Goal: Information Seeking & Learning: Compare options

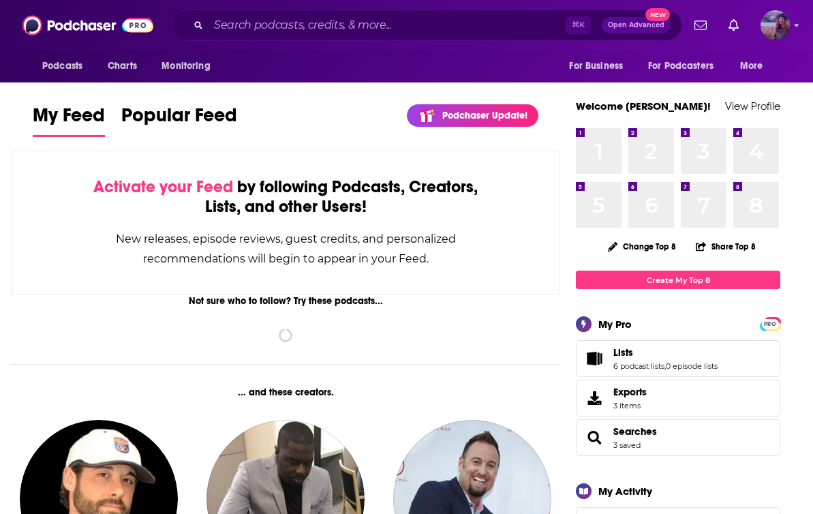
click at [771, 28] on img "Logged in as lorimahon" at bounding box center [775, 25] width 30 height 30
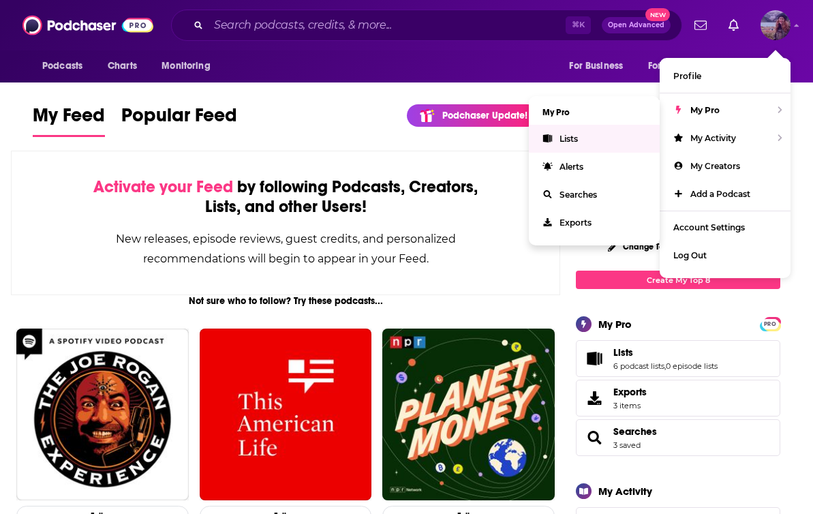
click at [557, 143] on link "Lists" at bounding box center [594, 139] width 131 height 28
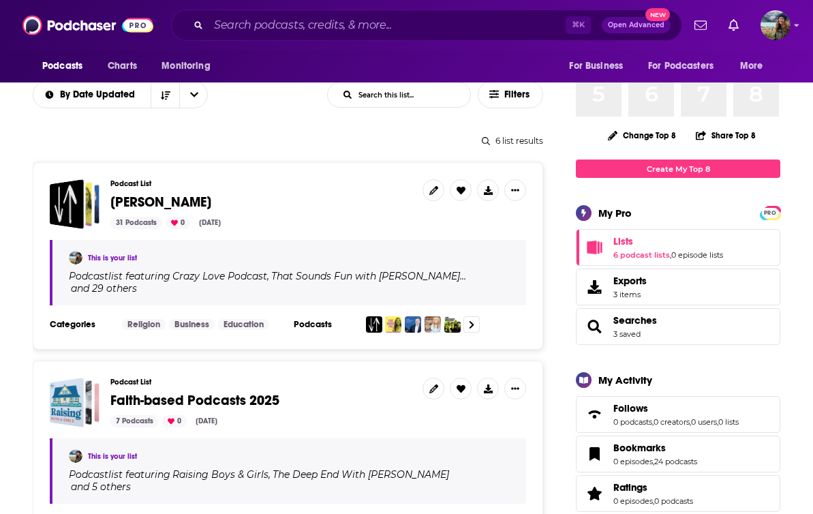
scroll to position [135, 0]
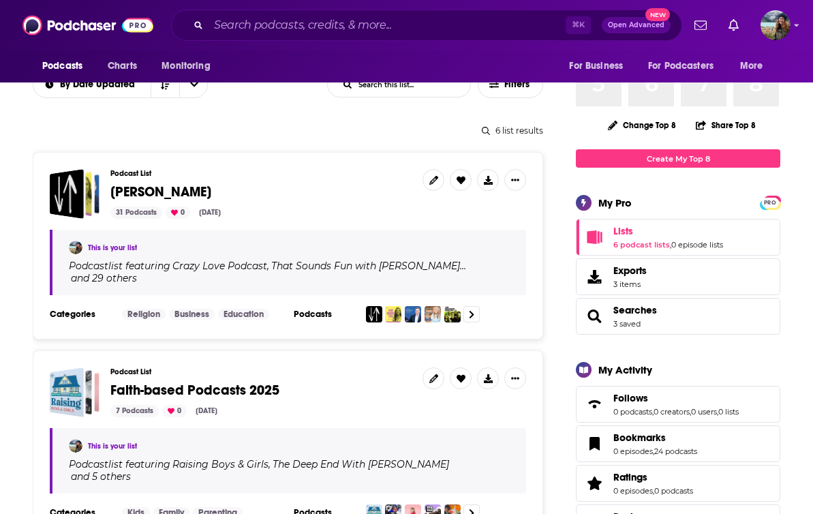
click at [386, 243] on div "This is your list" at bounding box center [289, 248] width 441 height 14
click at [129, 195] on span "[PERSON_NAME]" at bounding box center [160, 191] width 101 height 17
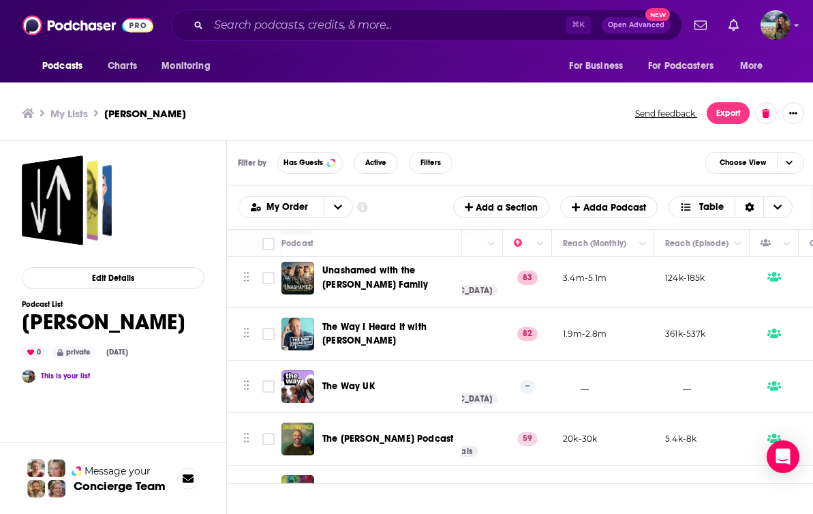
scroll to position [663, 327]
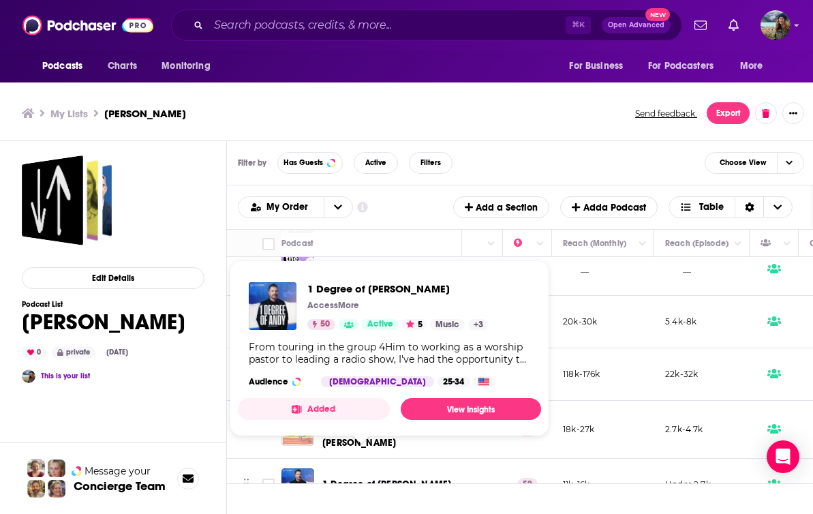
click at [353, 478] on span "1 Degree of [PERSON_NAME]" at bounding box center [386, 484] width 129 height 12
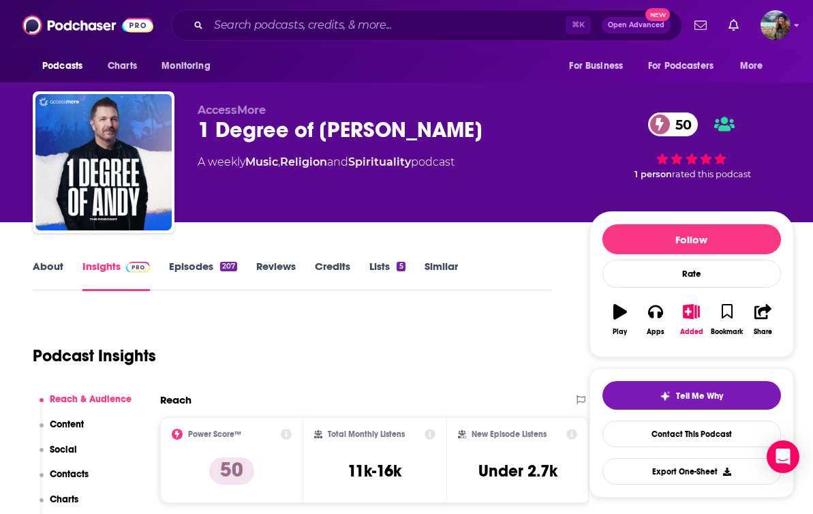
click at [187, 262] on link "Episodes 207" at bounding box center [203, 275] width 68 height 31
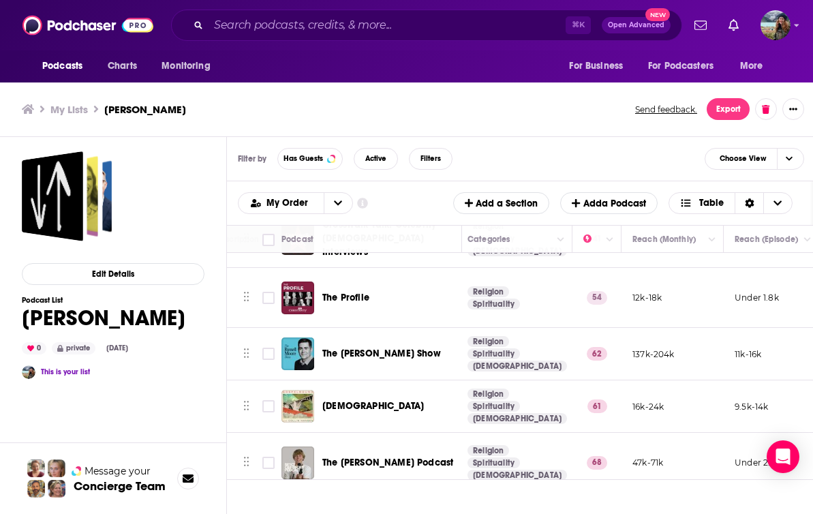
scroll to position [1397, 258]
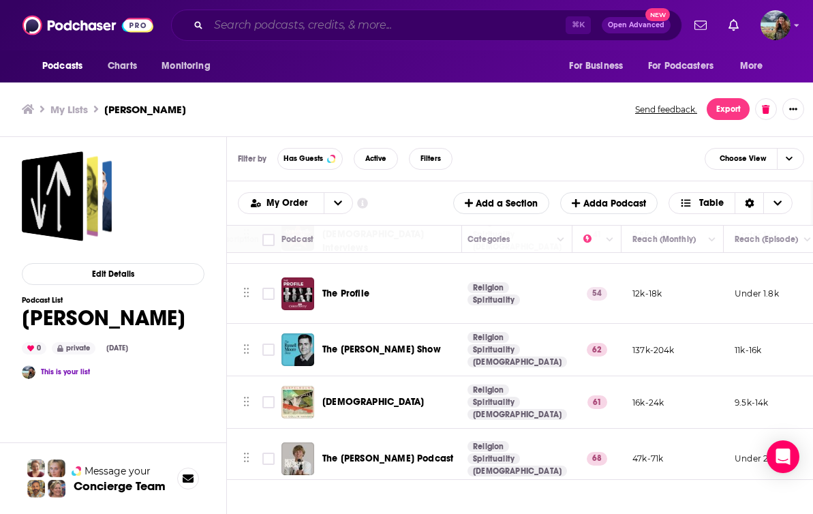
click at [334, 19] on input "Search podcasts, credits, & more..." at bounding box center [387, 25] width 357 height 22
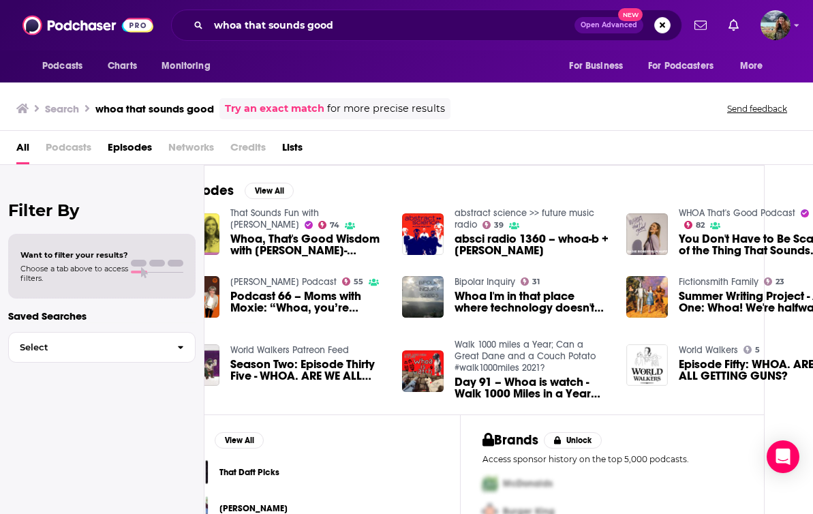
scroll to position [0, 70]
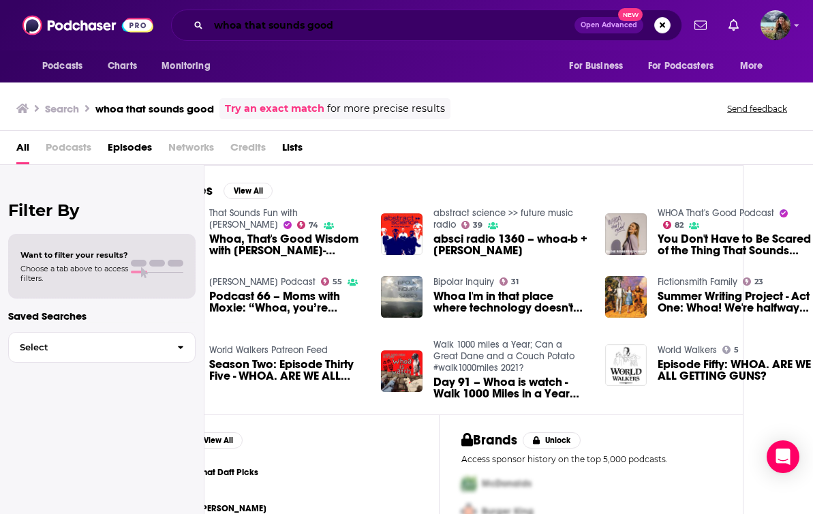
click at [352, 22] on input "whoa that sounds good" at bounding box center [392, 25] width 366 height 22
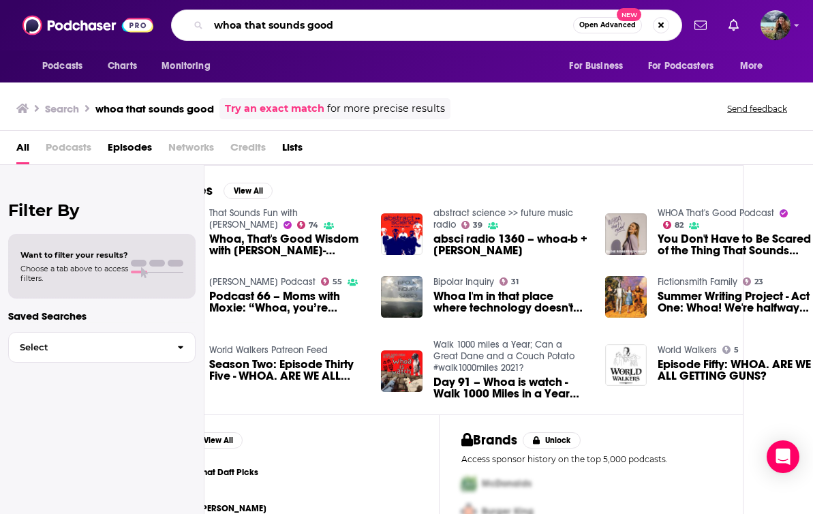
click at [352, 22] on input "whoa that sounds good" at bounding box center [391, 25] width 365 height 22
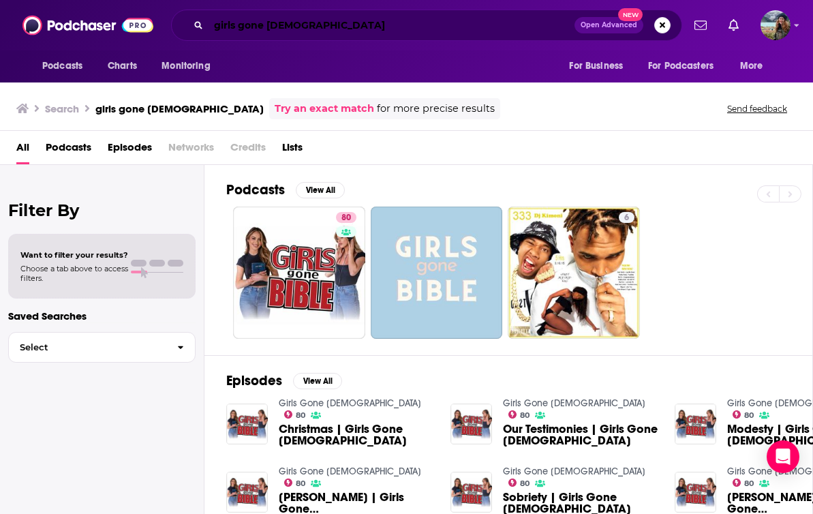
click at [309, 16] on input "girls gone [DEMOGRAPHIC_DATA]" at bounding box center [392, 25] width 366 height 22
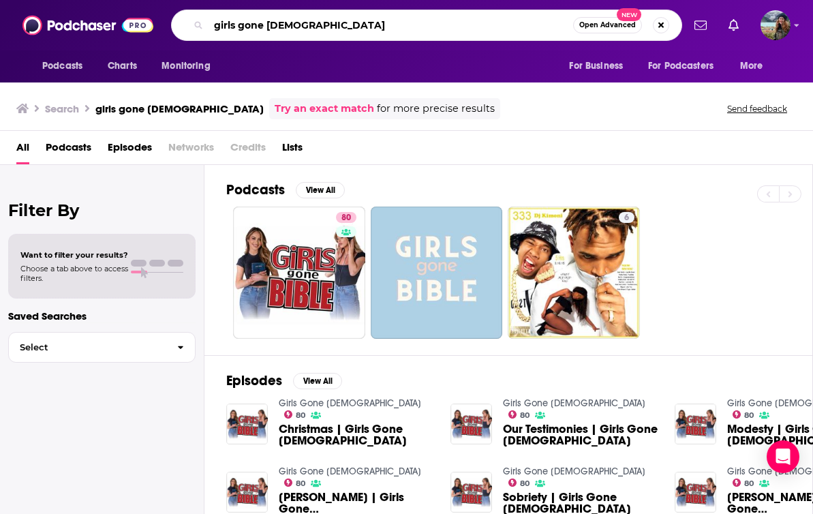
click at [309, 16] on input "girls gone [DEMOGRAPHIC_DATA]" at bounding box center [391, 25] width 365 height 22
type input "call her holy"
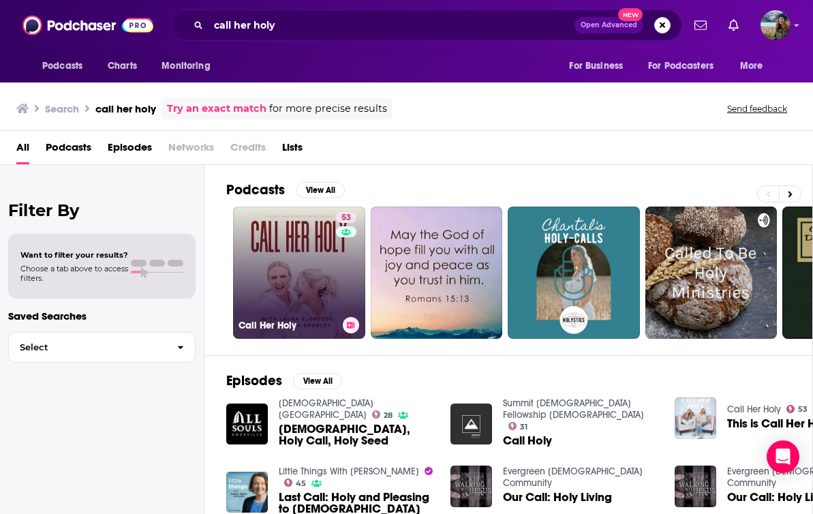
click at [320, 294] on link "53 Call Her Holy" at bounding box center [299, 272] width 132 height 132
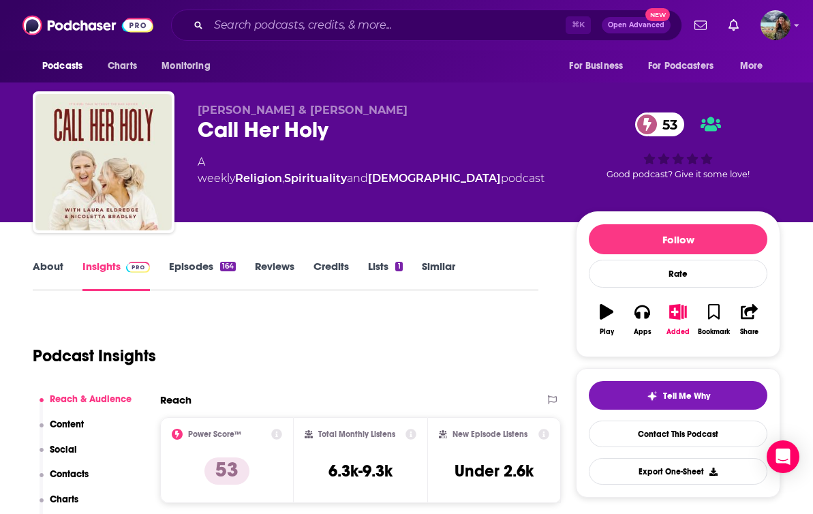
click at [51, 262] on link "About" at bounding box center [48, 275] width 31 height 31
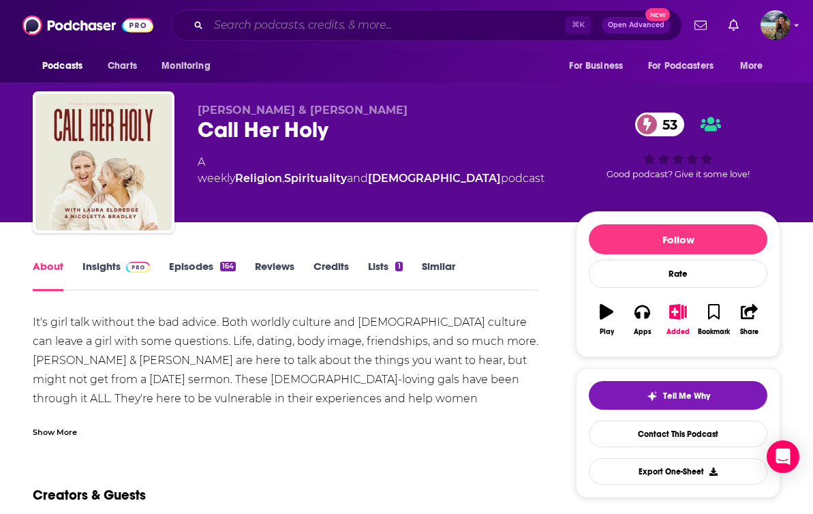
click at [310, 25] on input "Search podcasts, credits, & more..." at bounding box center [387, 25] width 357 height 22
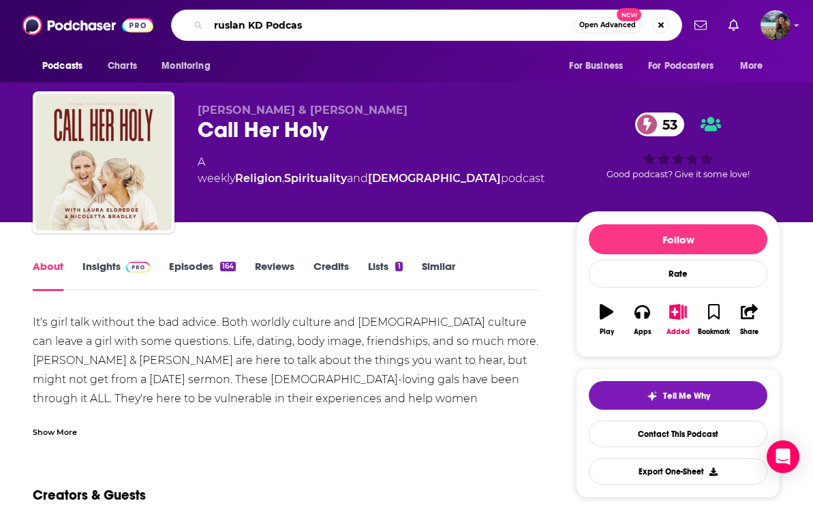
type input "ruslan KD Podcast"
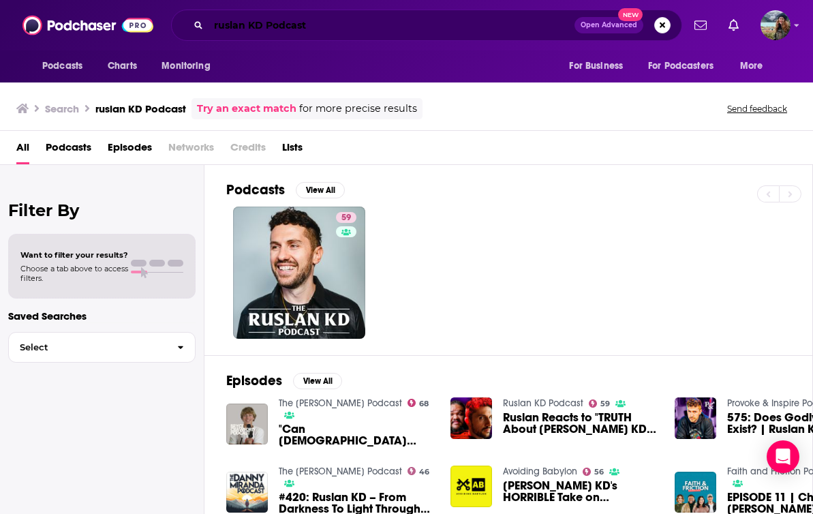
click at [334, 25] on input "ruslan KD Podcast" at bounding box center [392, 25] width 366 height 22
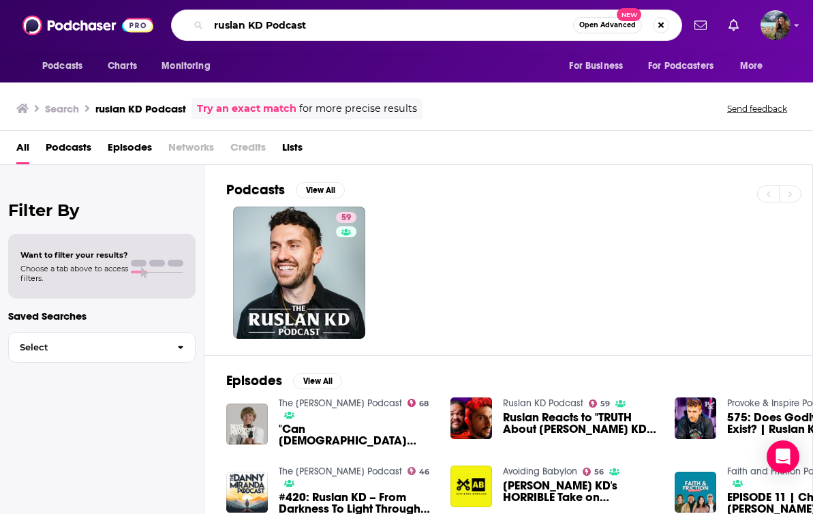
click at [334, 25] on input "ruslan KD Podcast" at bounding box center [391, 25] width 365 height 22
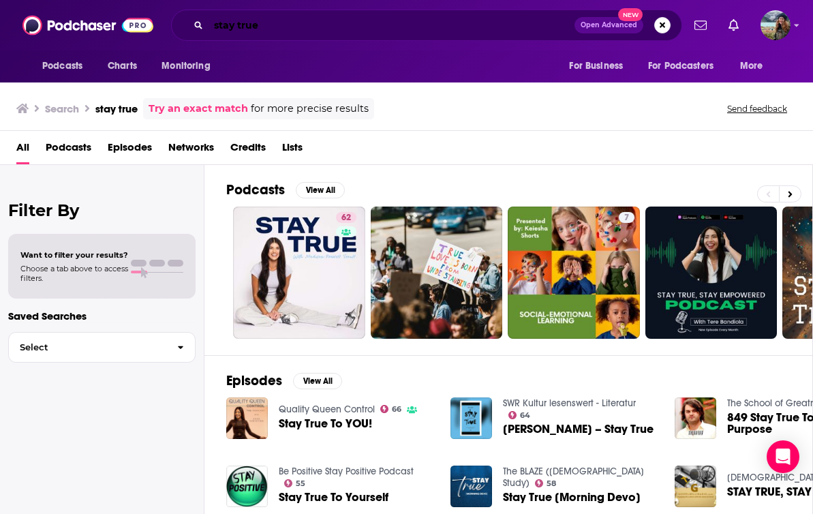
click at [293, 25] on input "stay true" at bounding box center [392, 25] width 366 height 22
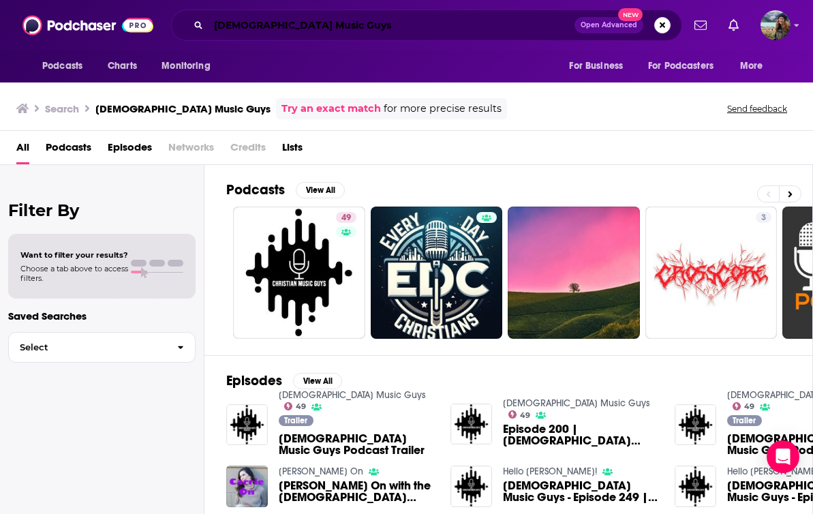
click at [325, 21] on input "[DEMOGRAPHIC_DATA] Music Guys" at bounding box center [392, 25] width 366 height 22
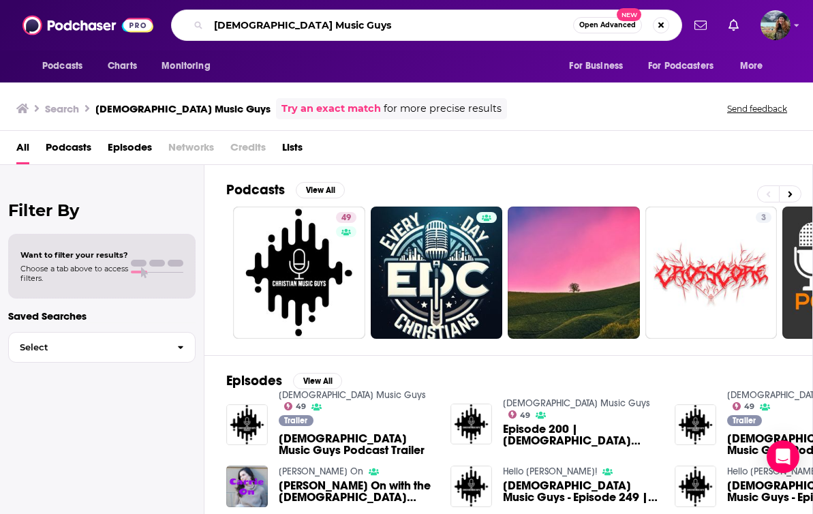
click at [325, 21] on input "[DEMOGRAPHIC_DATA] Music Guys" at bounding box center [391, 25] width 365 height 22
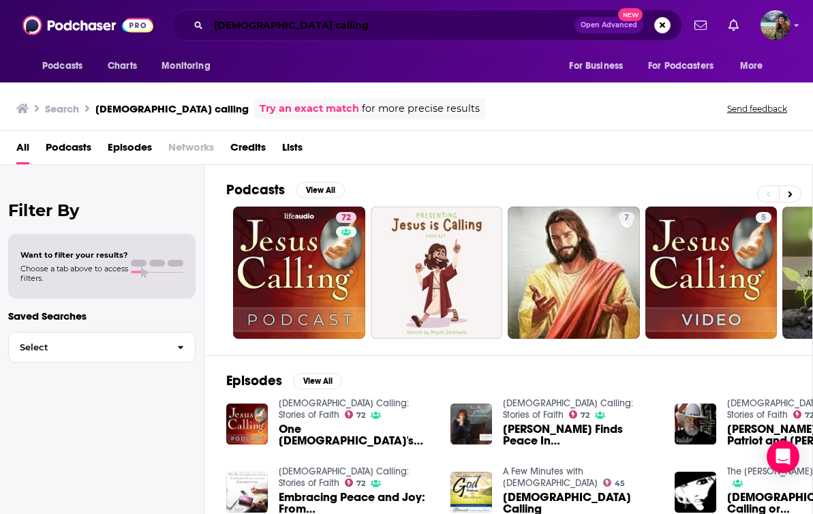
click at [376, 29] on input "[DEMOGRAPHIC_DATA] calling" at bounding box center [392, 25] width 366 height 22
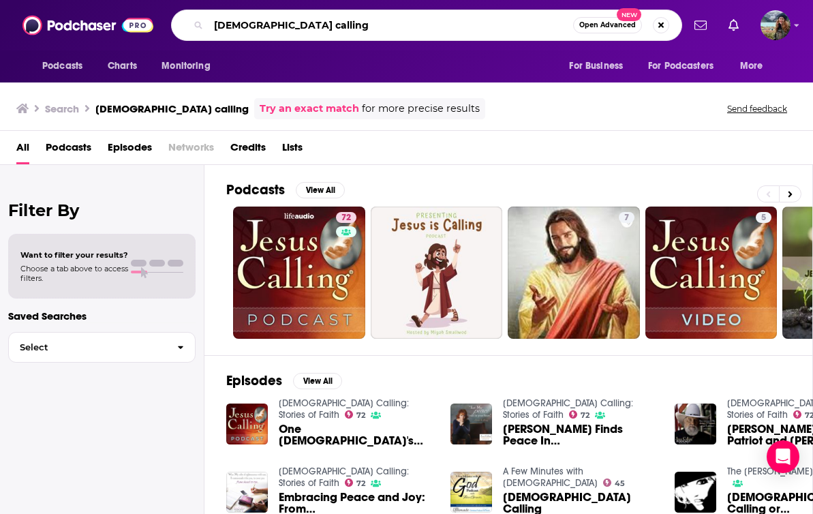
click at [376, 29] on input "[DEMOGRAPHIC_DATA] calling" at bounding box center [391, 25] width 365 height 22
type input "worship leader the walk"
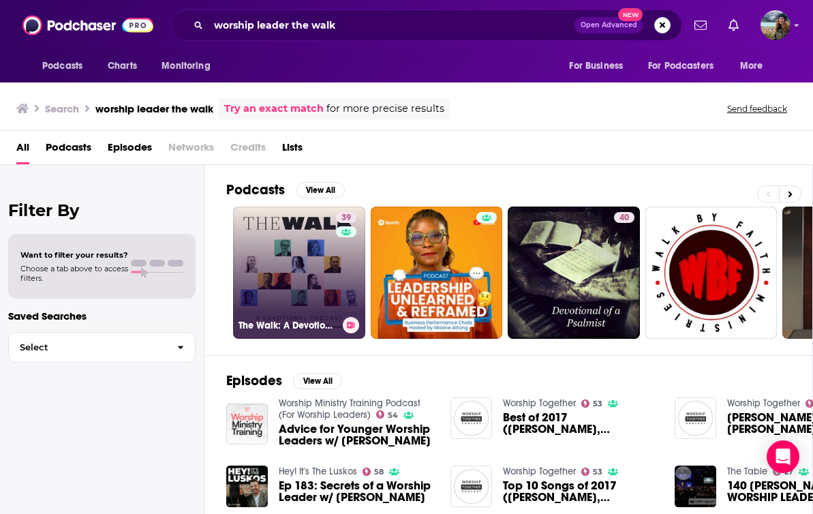
click at [289, 303] on link "39 The Walk: A Devotional Podcast from Worship Leader Magazine" at bounding box center [299, 272] width 132 height 132
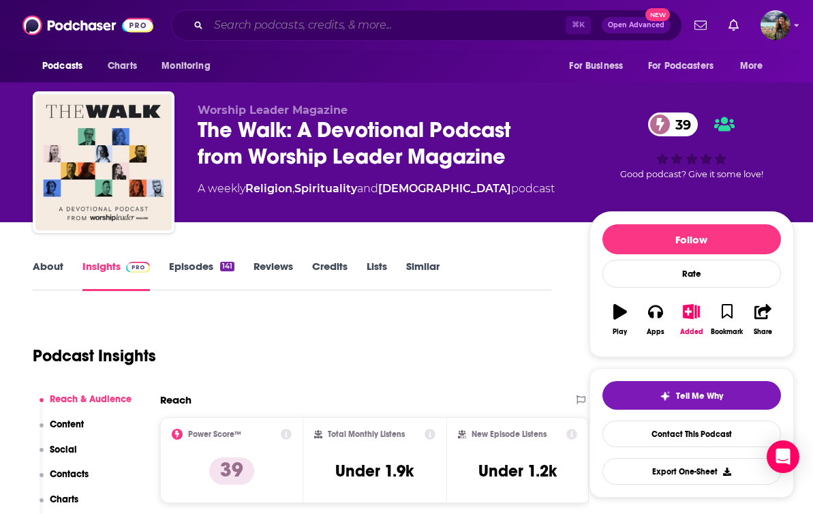
click at [245, 28] on input "Search podcasts, credits, & more..." at bounding box center [387, 25] width 357 height 22
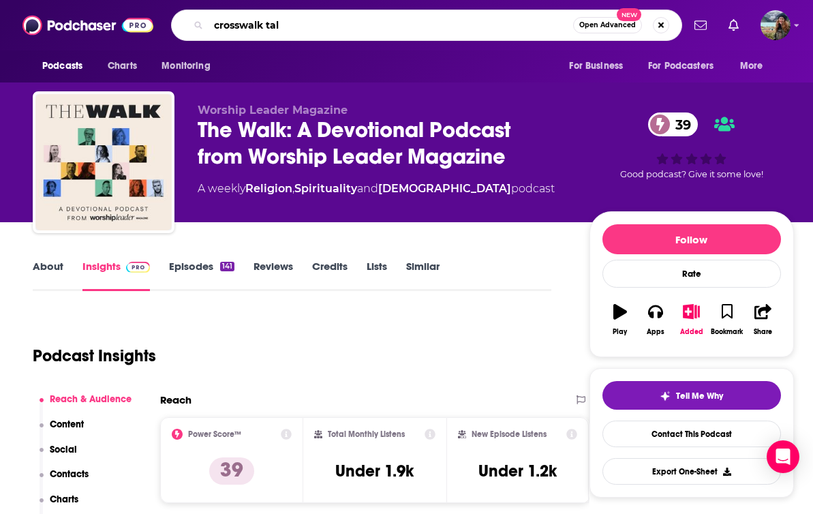
type input "crosswalk talk"
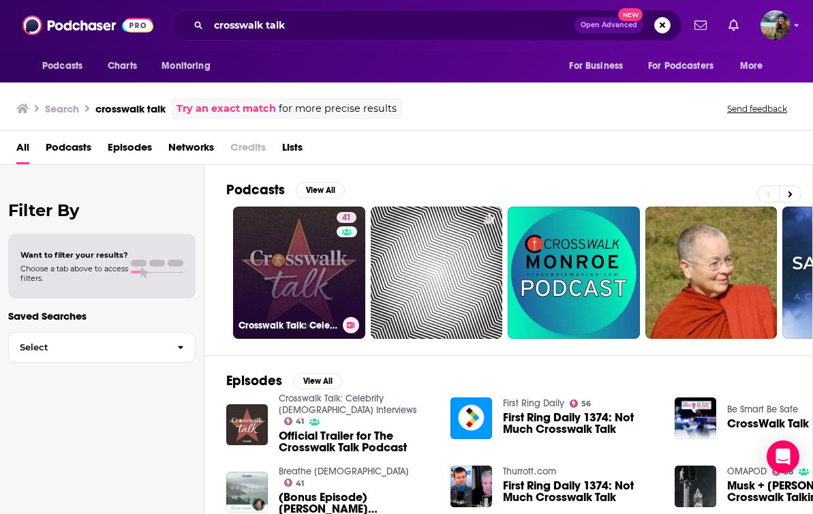
click at [306, 288] on link "41 Crosswalk Talk: Celebrity [DEMOGRAPHIC_DATA] Interviews" at bounding box center [299, 272] width 132 height 132
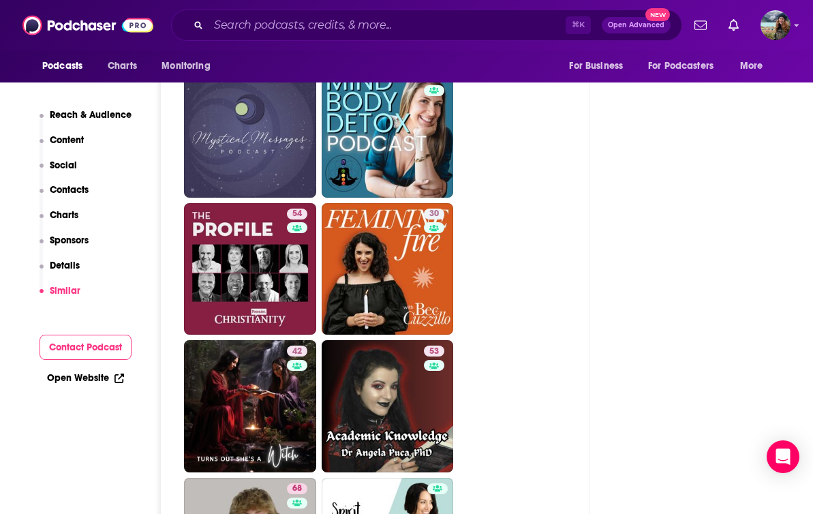
scroll to position [2521, 0]
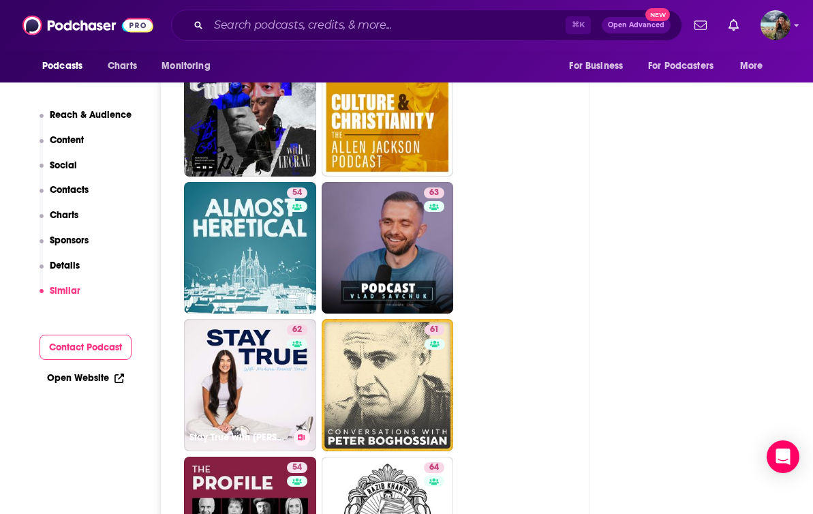
scroll to position [3127, 0]
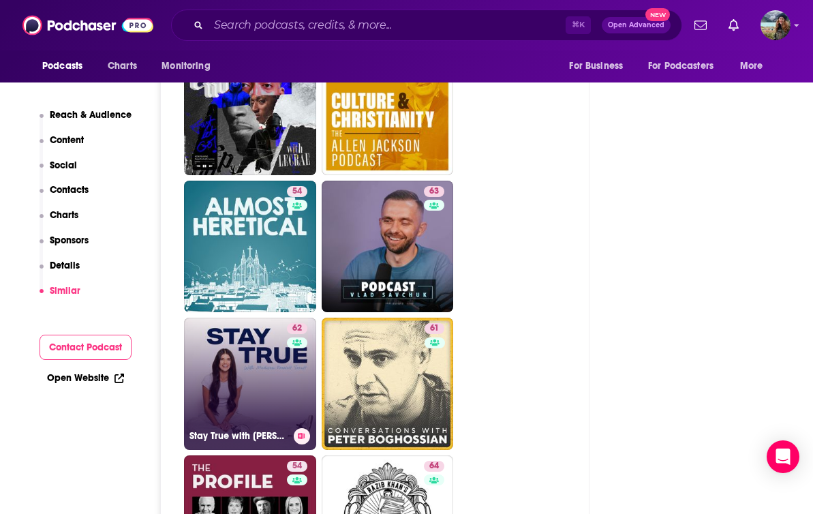
click at [237, 318] on link "62 Stay True with [PERSON_NAME] [PERSON_NAME]" at bounding box center [250, 384] width 132 height 132
type input "[URL][DOMAIN_NAME][PERSON_NAME]"
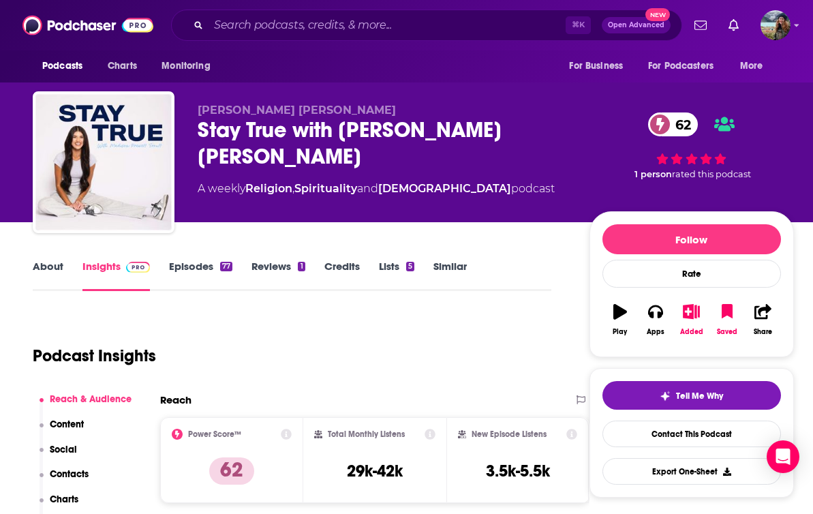
click at [446, 263] on link "Similar" at bounding box center [449, 275] width 33 height 31
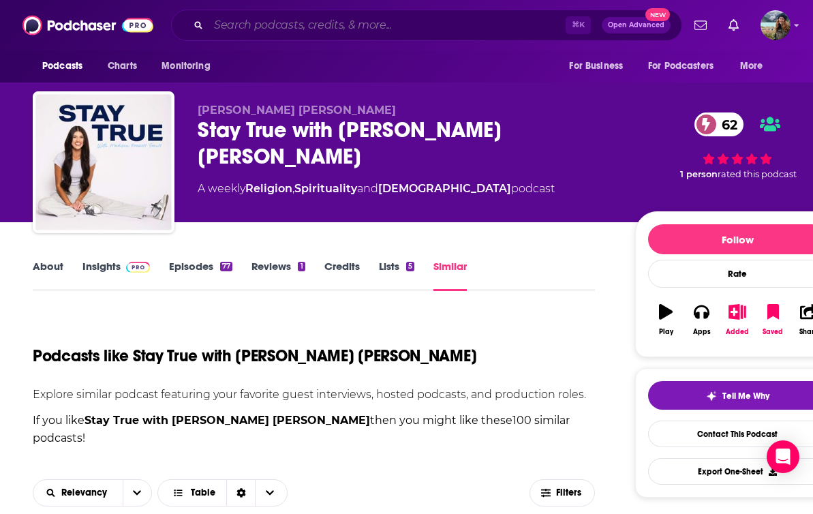
click at [240, 20] on input "Search podcasts, credits, & more..." at bounding box center [387, 25] width 357 height 22
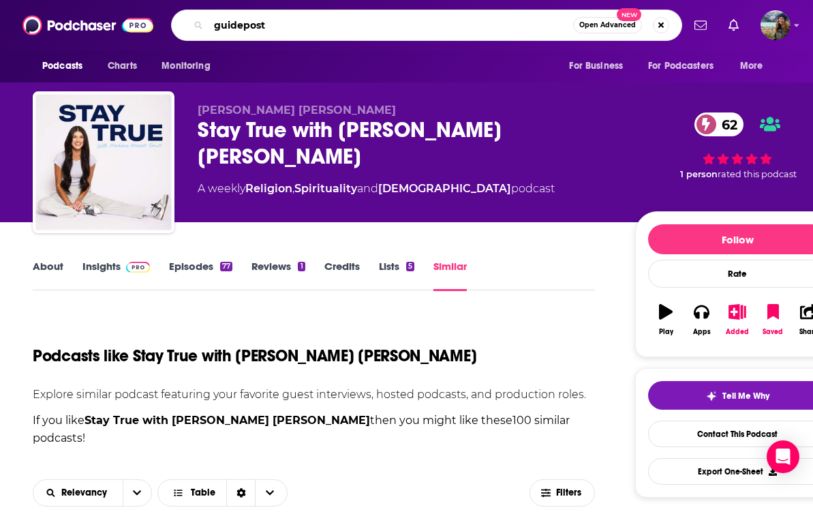
type input "guideposts"
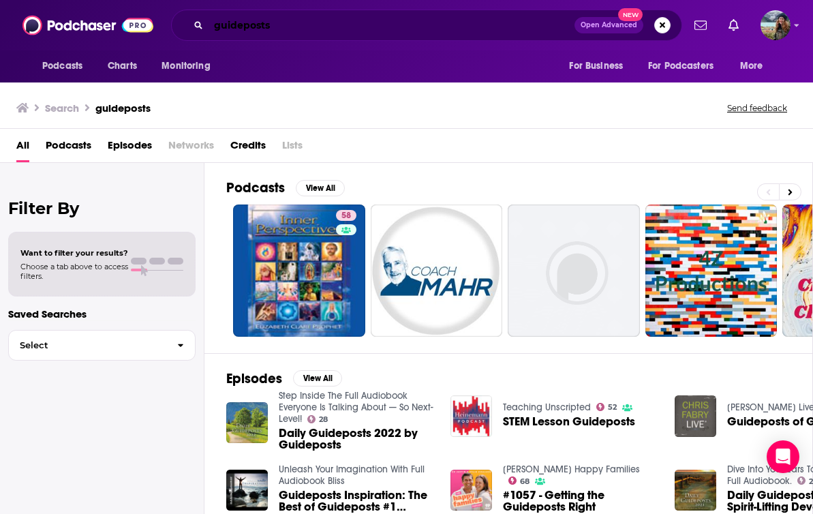
click at [296, 24] on input "guideposts" at bounding box center [392, 25] width 366 height 22
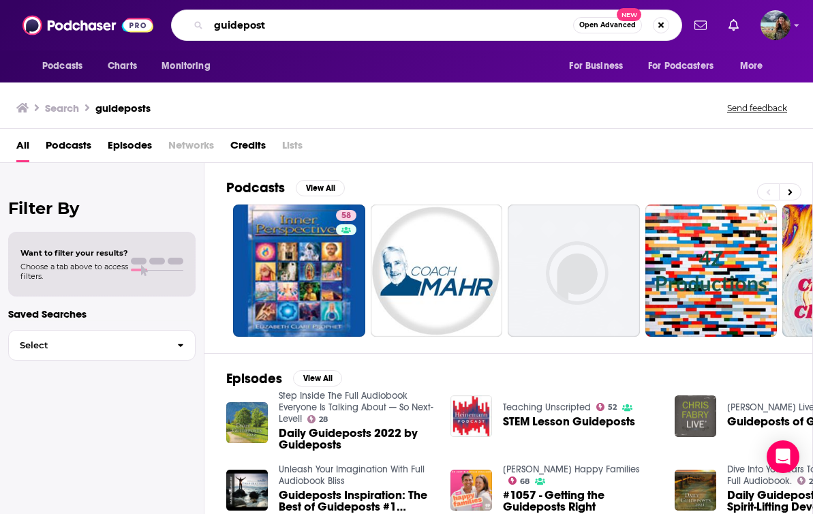
type input "guidepost"
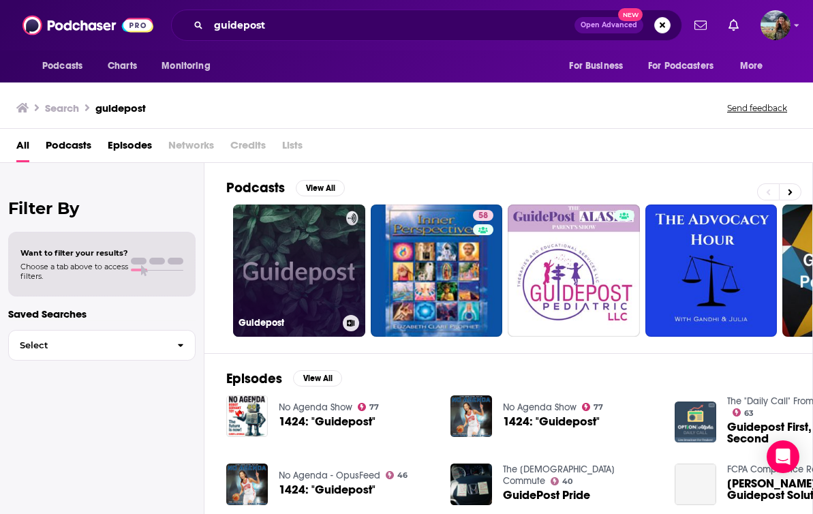
click at [285, 278] on link "Guidepost" at bounding box center [299, 270] width 132 height 132
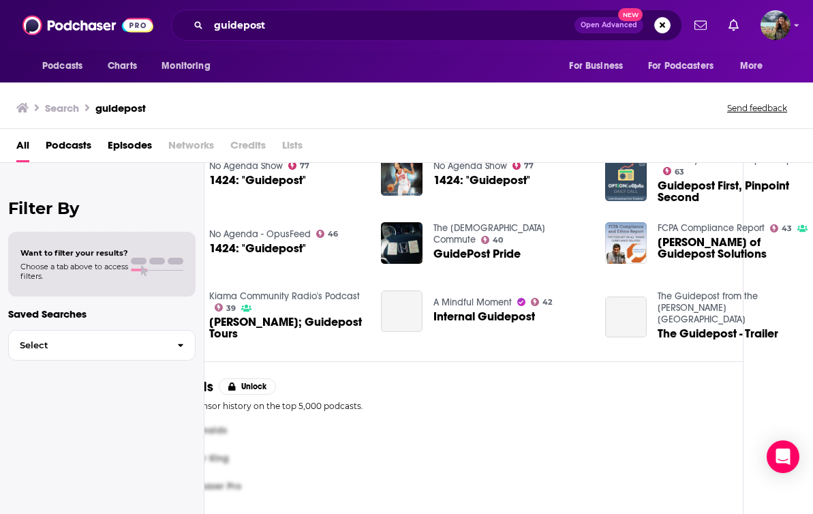
scroll to position [0, 70]
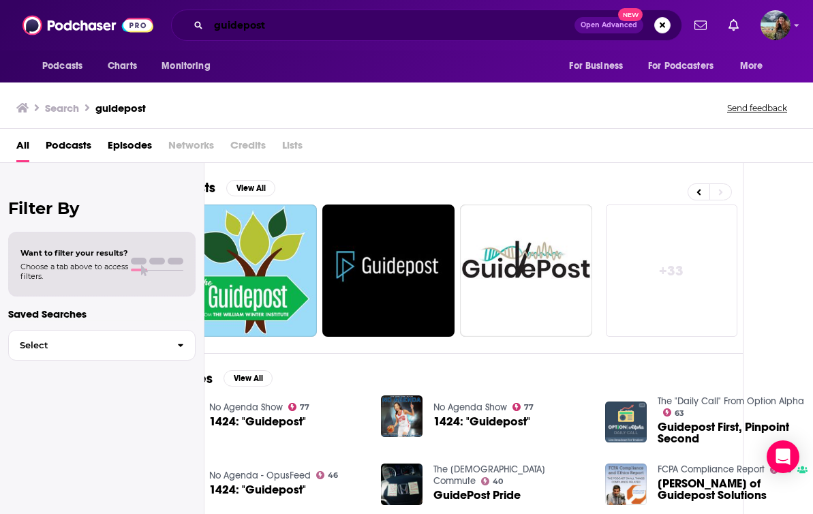
click at [323, 30] on input "guidepost" at bounding box center [392, 25] width 366 height 22
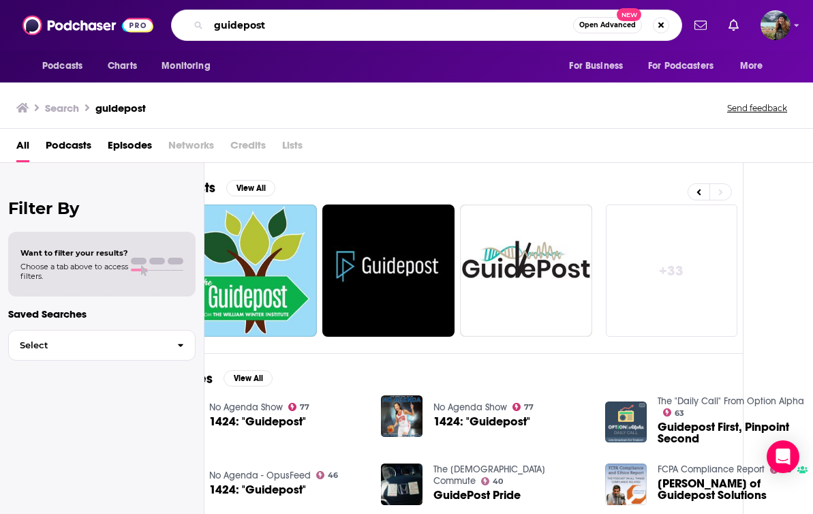
click at [323, 30] on input "guidepost" at bounding box center [391, 25] width 365 height 22
type input "[DEMOGRAPHIC_DATA] calling"
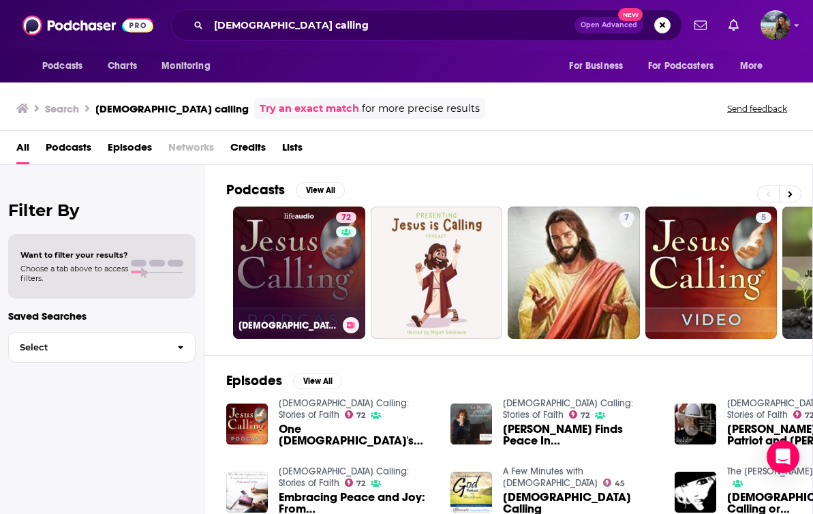
click at [271, 258] on link "72 [DEMOGRAPHIC_DATA] Calling: Stories of Faith" at bounding box center [299, 272] width 132 height 132
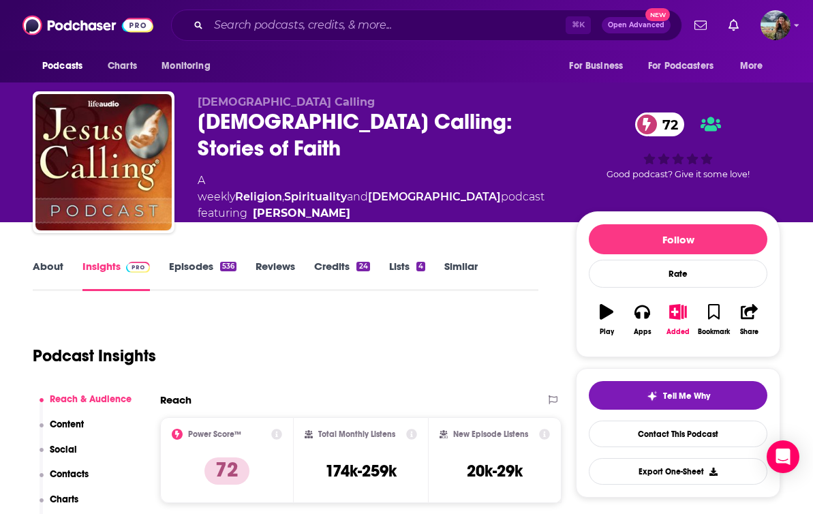
click at [463, 264] on link "Similar" at bounding box center [460, 275] width 33 height 31
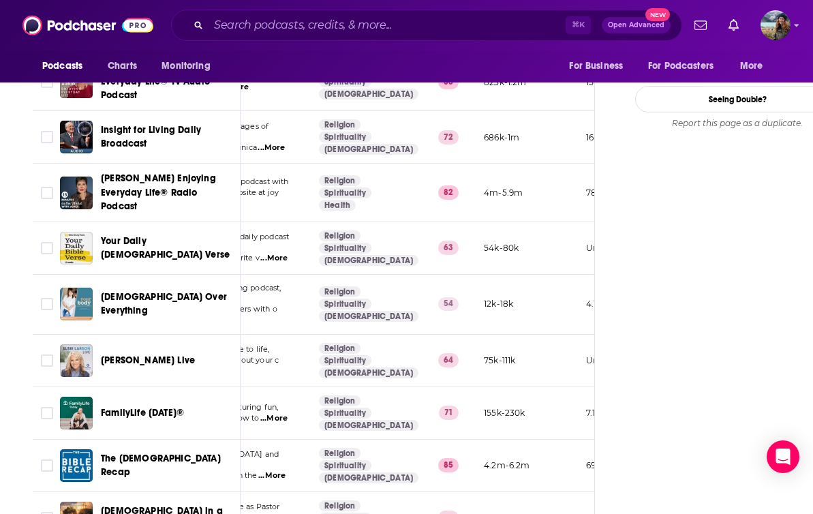
scroll to position [1791, 0]
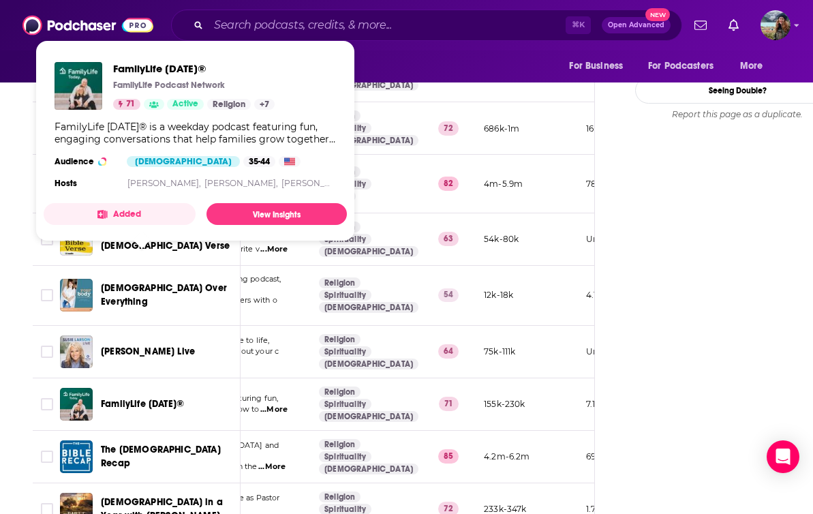
click at [131, 398] on span "FamilyLife [DATE]®" at bounding box center [142, 404] width 83 height 12
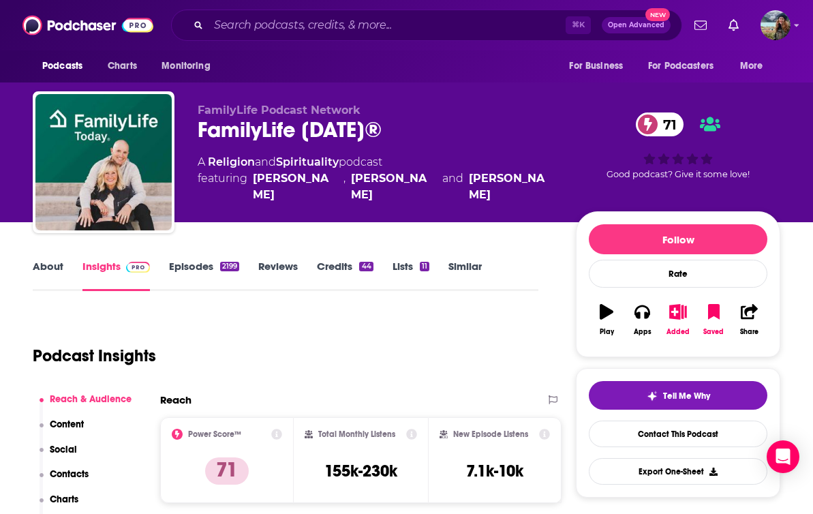
click at [60, 262] on link "About" at bounding box center [48, 275] width 31 height 31
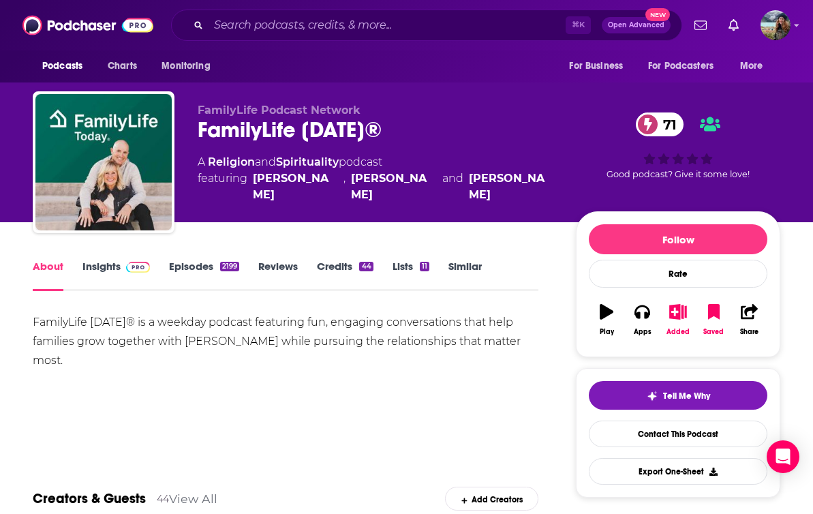
click at [186, 264] on link "Episodes 2199" at bounding box center [204, 275] width 70 height 31
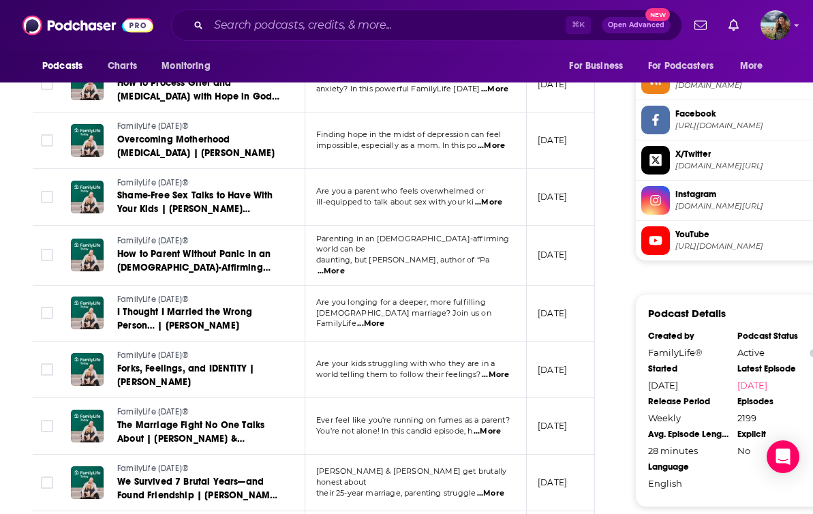
scroll to position [1139, 0]
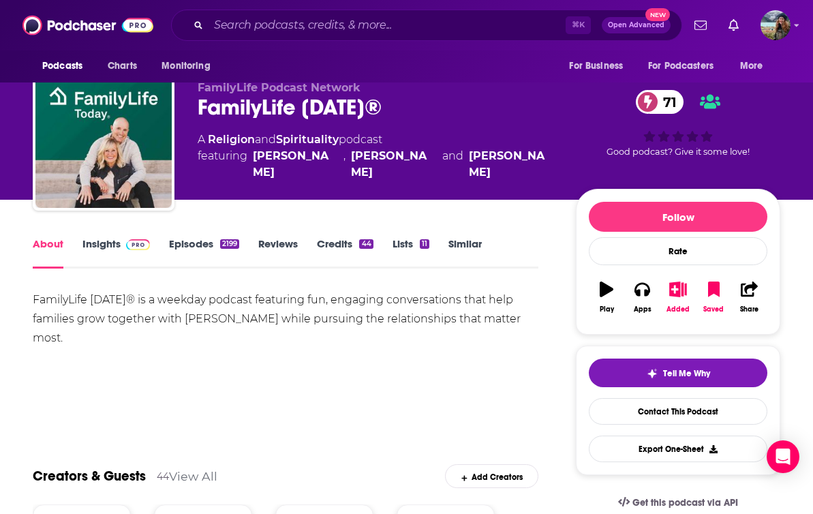
scroll to position [14, 0]
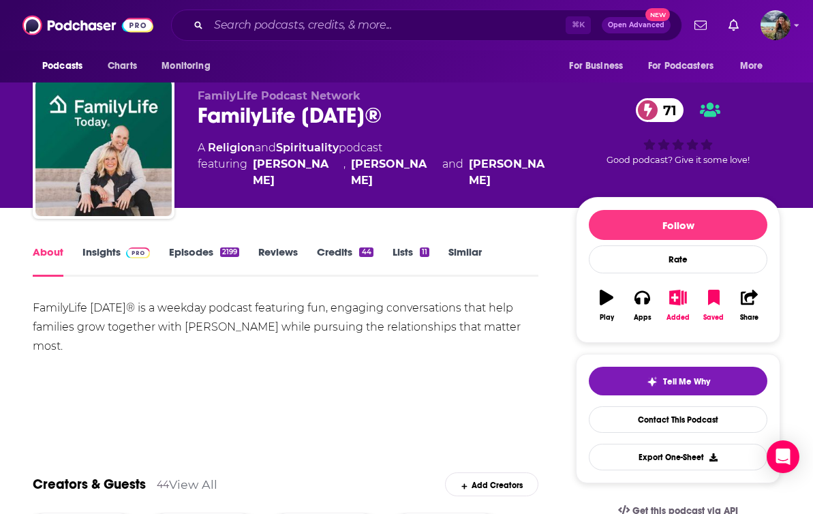
click at [106, 248] on link "Insights" at bounding box center [115, 260] width 67 height 31
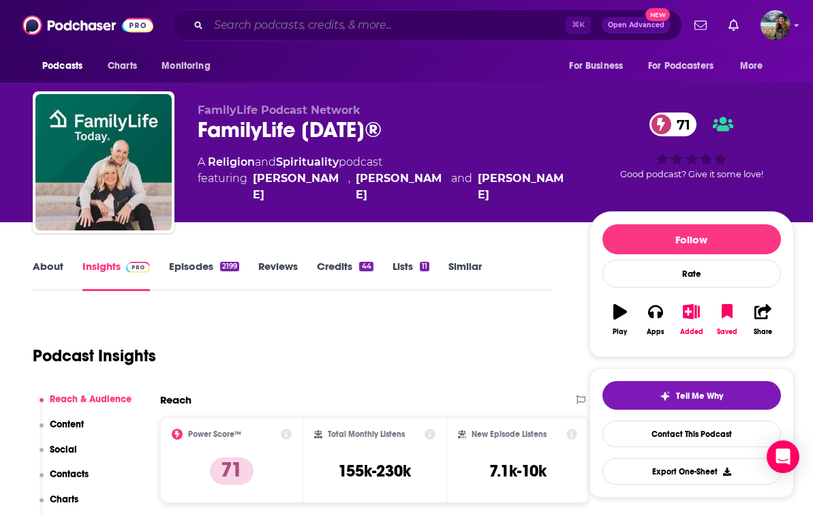
click at [328, 26] on input "Search podcasts, credits, & more..." at bounding box center [387, 25] width 357 height 22
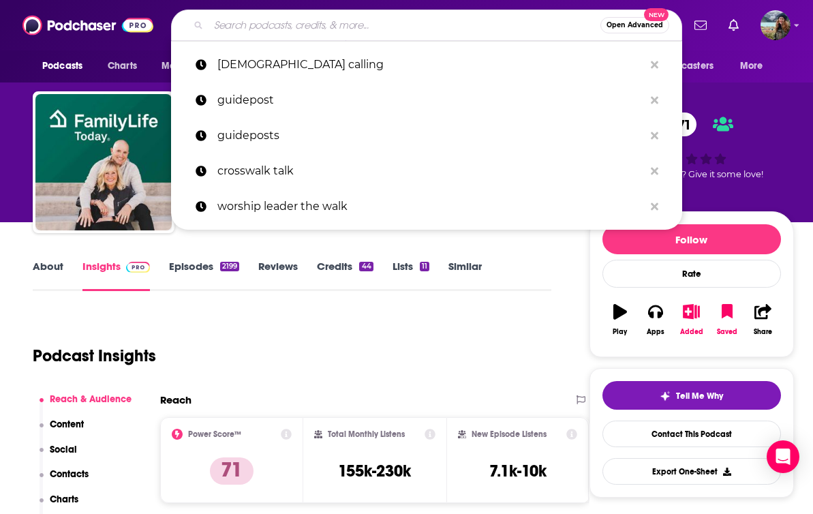
paste input "Ruslan KD Podcast"
type input "Ruslan KD Podcast"
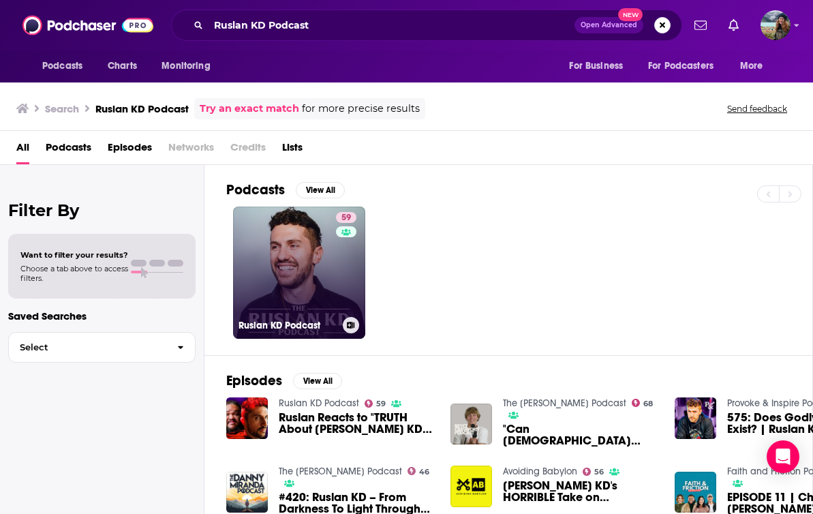
click at [288, 254] on link "59 Ruslan KD Podcast" at bounding box center [299, 272] width 132 height 132
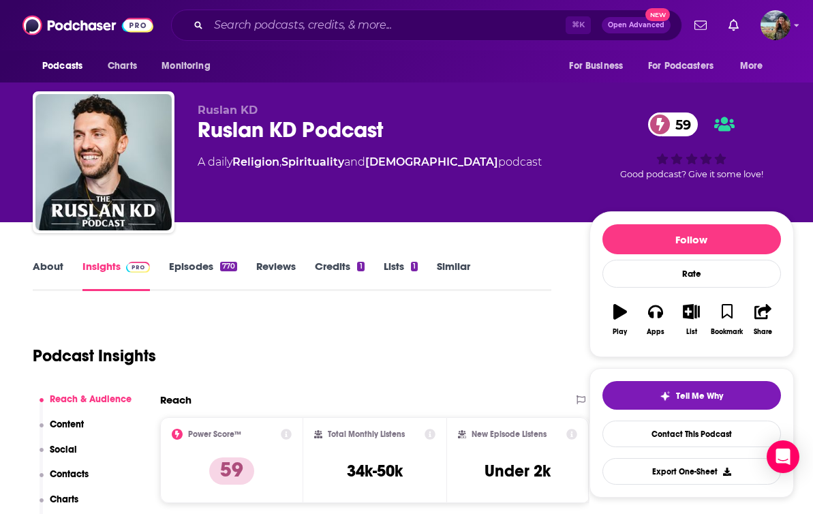
click at [452, 267] on link "Similar" at bounding box center [453, 275] width 33 height 31
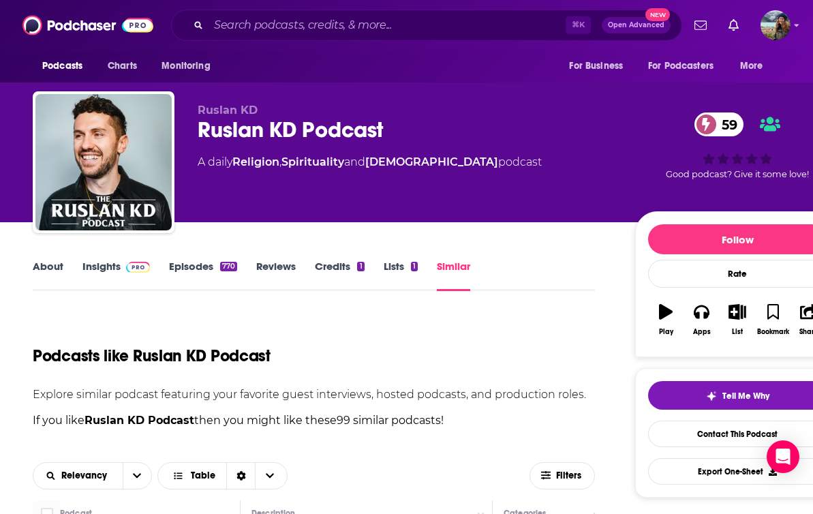
click at [452, 267] on link "Similar" at bounding box center [453, 275] width 33 height 31
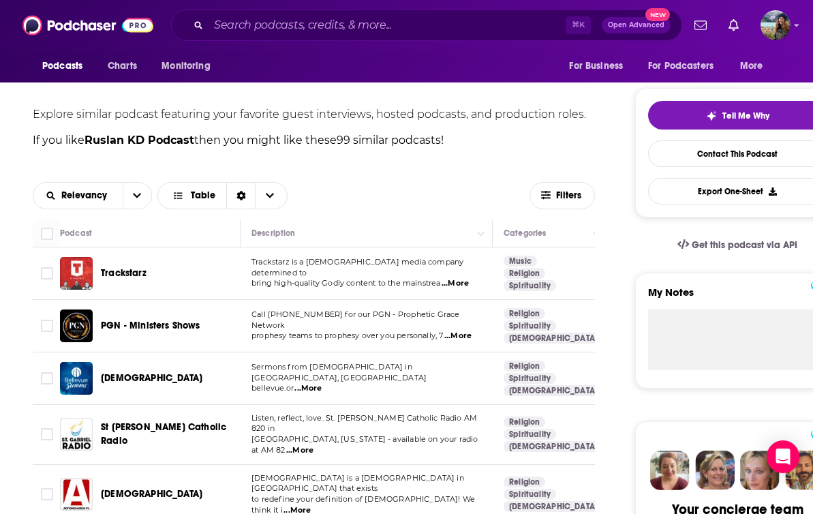
scroll to position [283, 0]
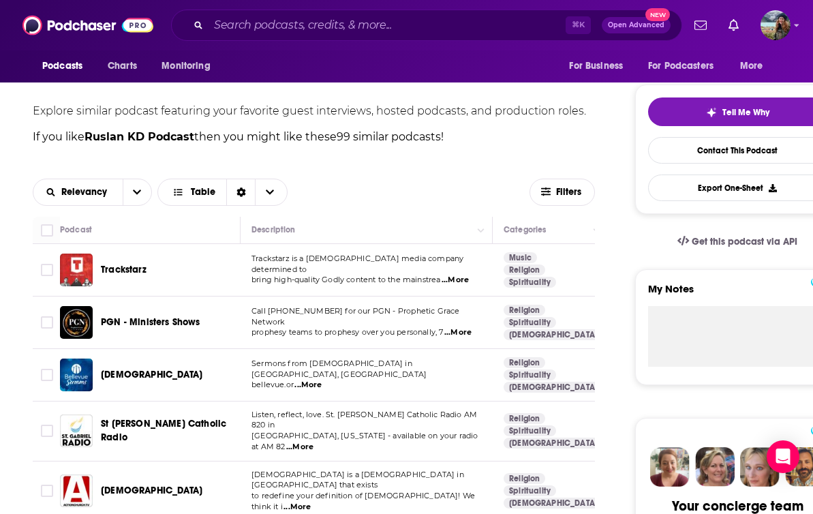
click at [137, 266] on span "Trackstarz" at bounding box center [124, 270] width 46 height 12
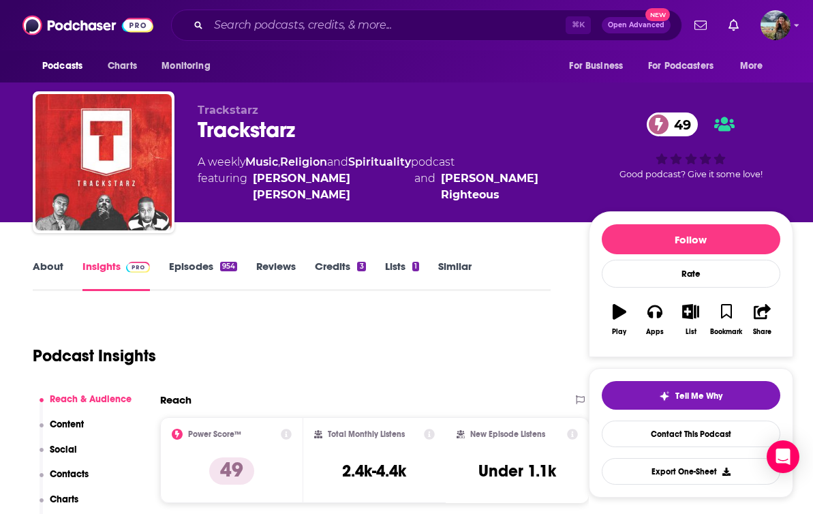
click at [56, 262] on link "About" at bounding box center [48, 275] width 31 height 31
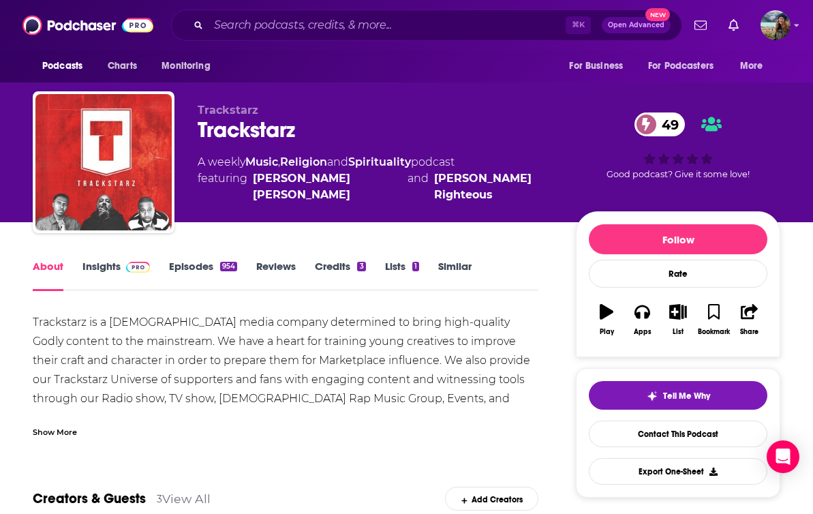
click at [198, 264] on link "Episodes 954" at bounding box center [203, 275] width 68 height 31
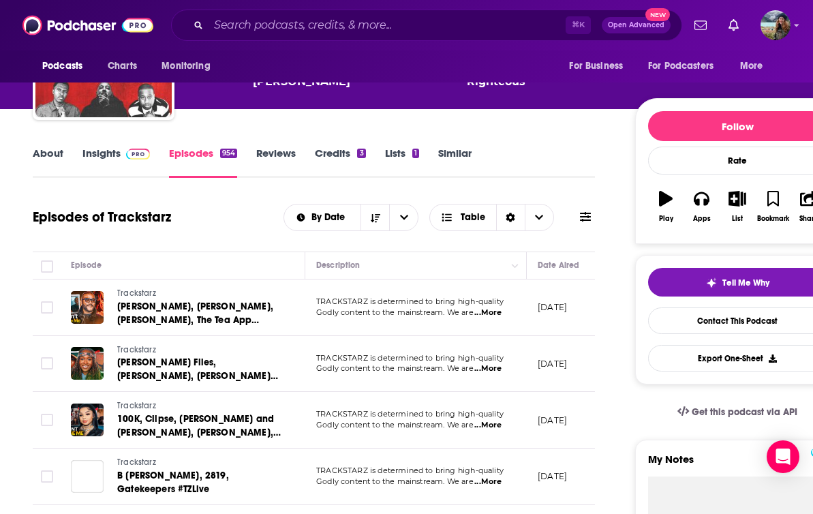
scroll to position [111, 0]
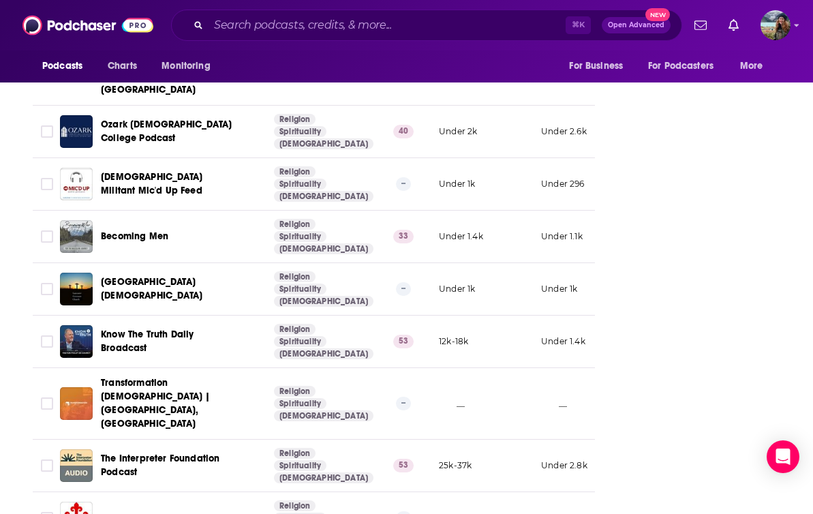
scroll to position [5095, 0]
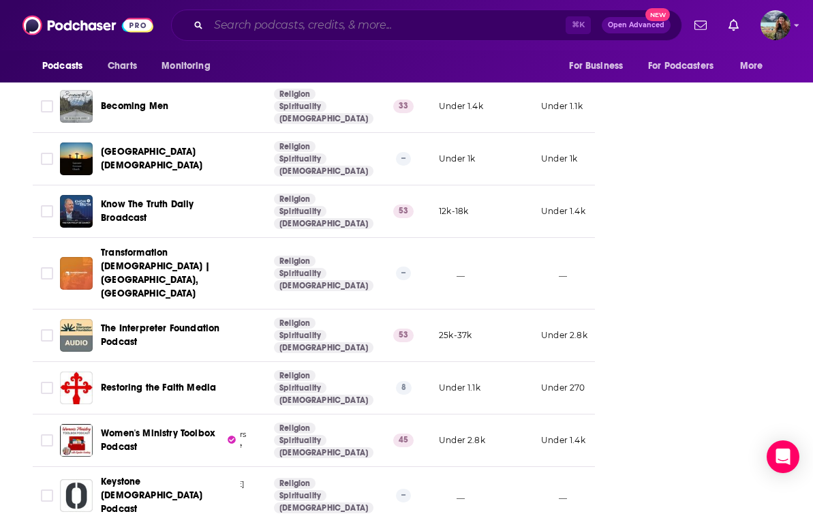
click at [275, 18] on input "Search podcasts, credits, & more..." at bounding box center [387, 25] width 357 height 22
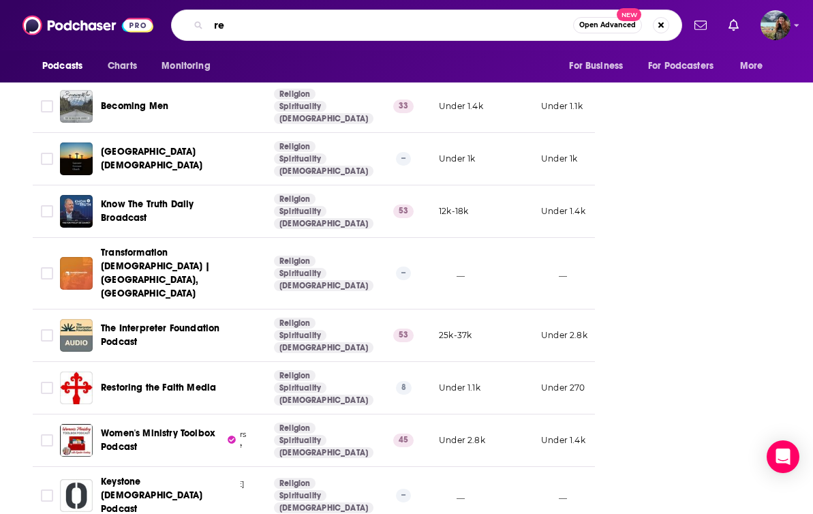
type input "r"
type input "american idol"
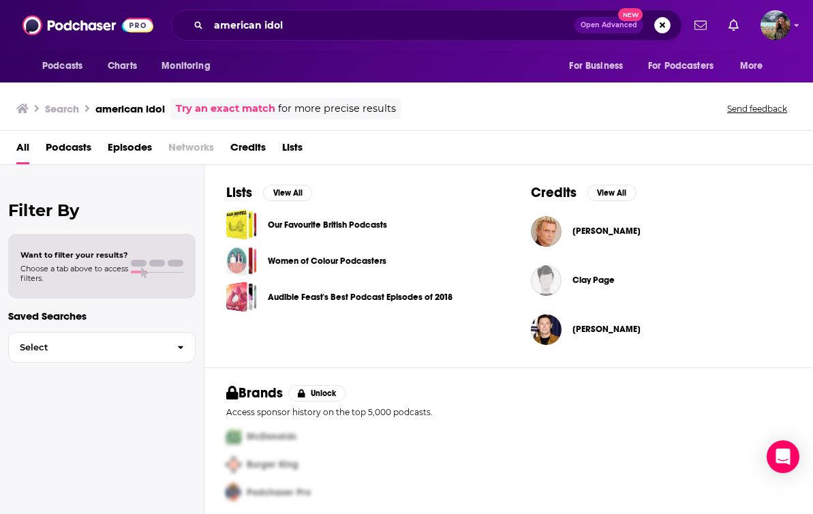
scroll to position [440, 0]
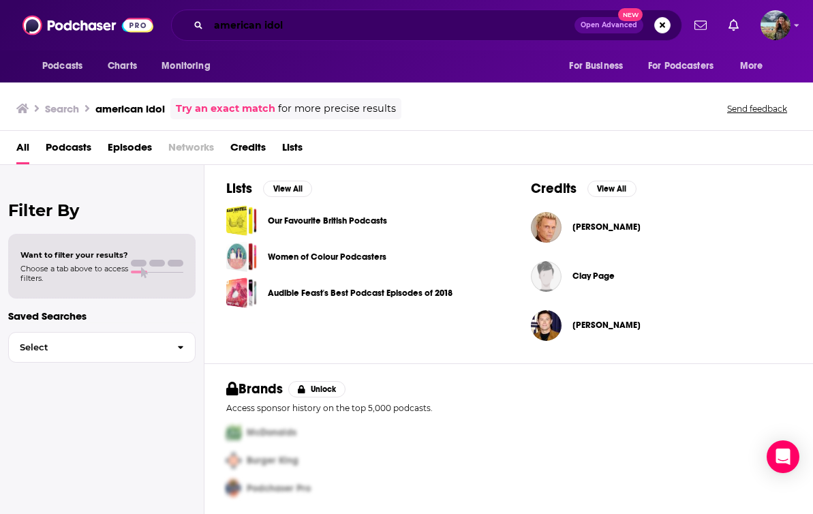
click at [348, 29] on input "american idol" at bounding box center [392, 25] width 366 height 22
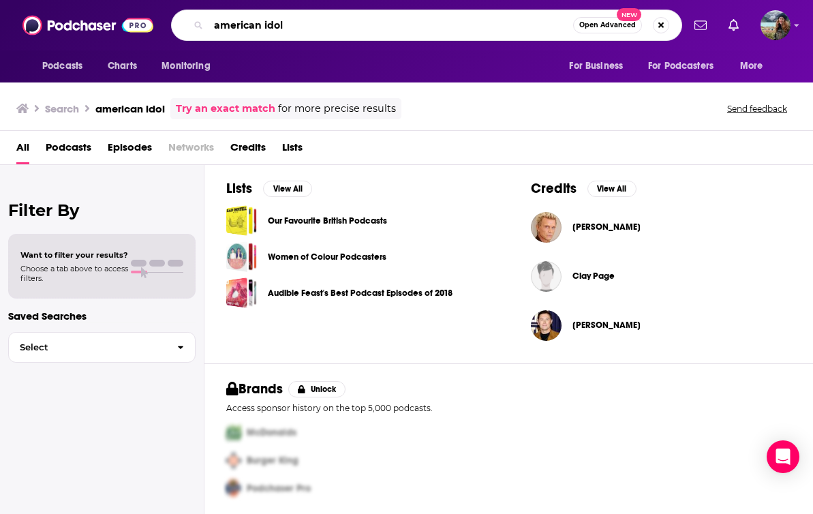
click at [348, 29] on input "american idol" at bounding box center [391, 25] width 365 height 22
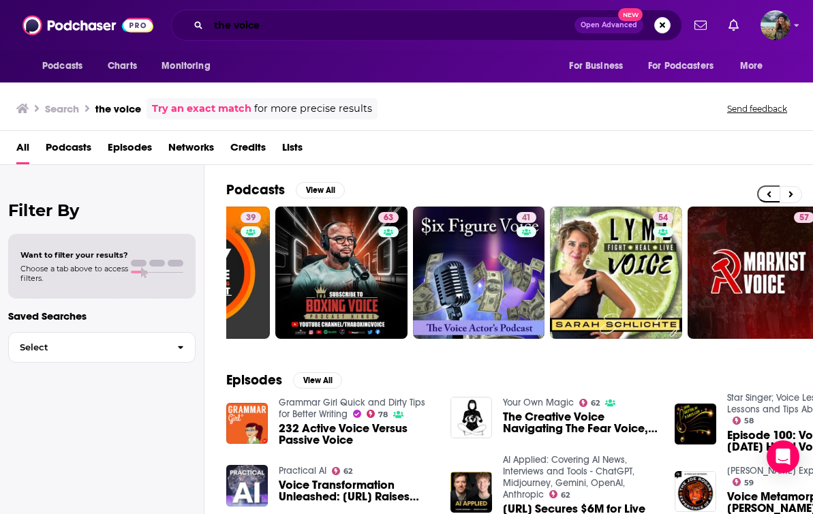
click at [397, 27] on input "the voice" at bounding box center [392, 25] width 366 height 22
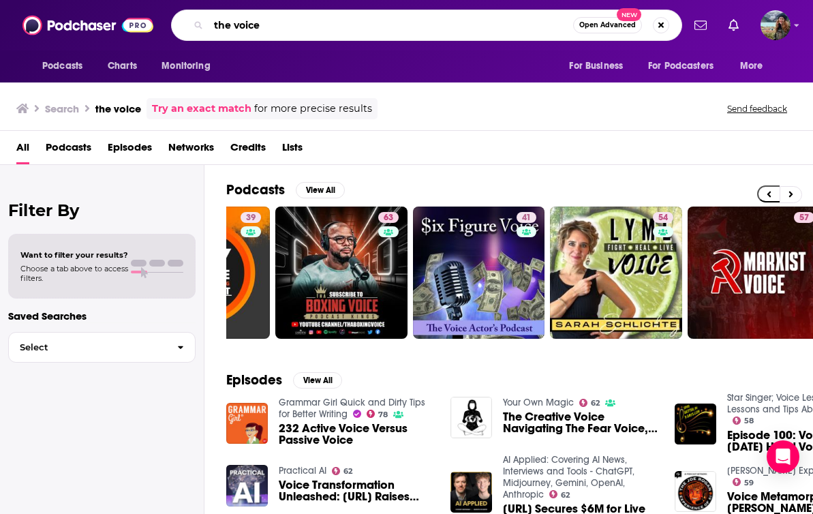
click at [397, 27] on input "the voice" at bounding box center [391, 25] width 365 height 22
type input "relevant magazine"
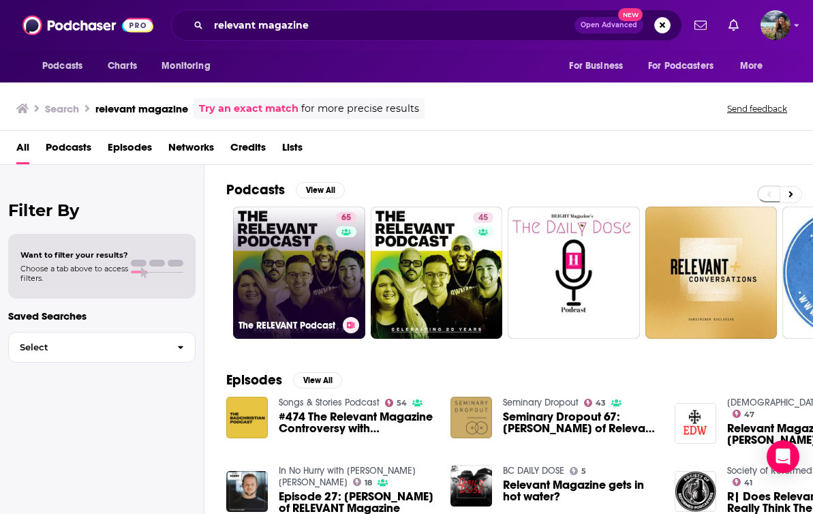
click at [295, 255] on link "65 The RELEVANT Podcast" at bounding box center [299, 272] width 132 height 132
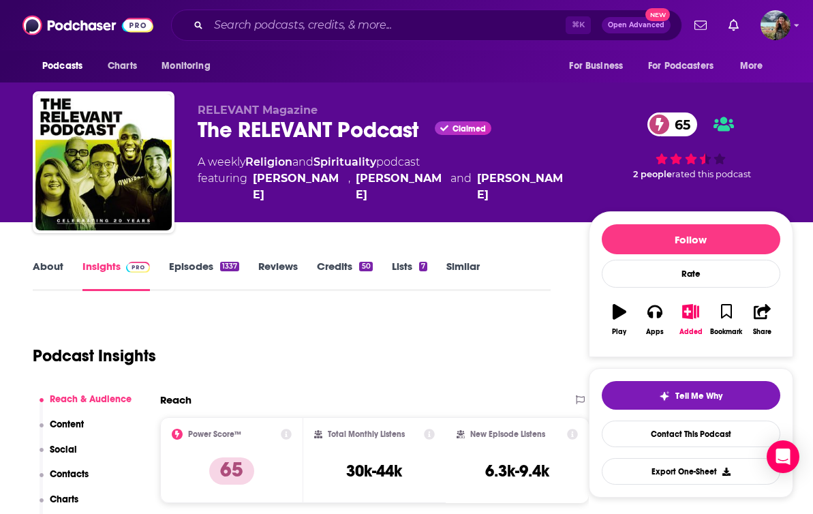
click at [476, 268] on link "Similar" at bounding box center [462, 275] width 33 height 31
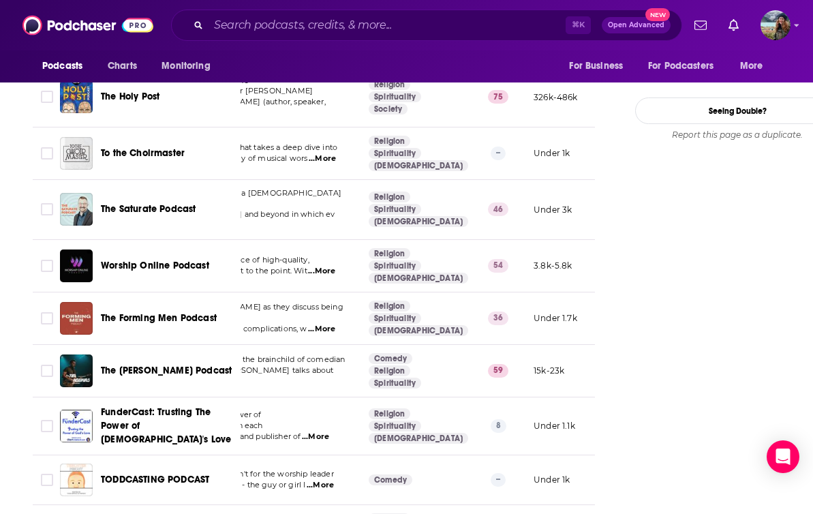
scroll to position [1743, 0]
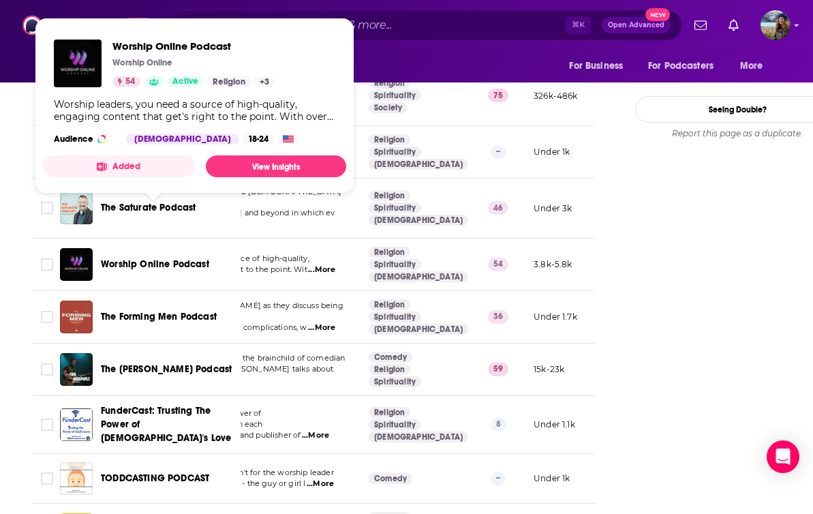
click at [137, 258] on span "Worship Online Podcast" at bounding box center [155, 264] width 108 height 12
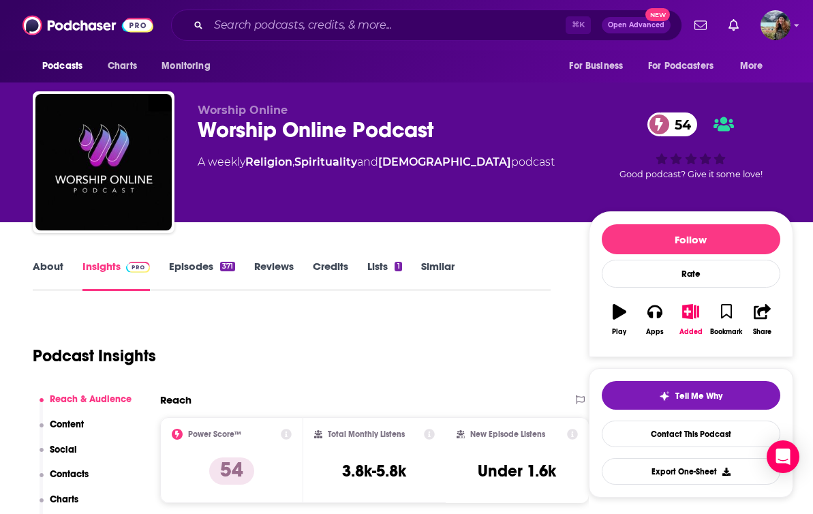
click at [426, 261] on link "Similar" at bounding box center [437, 275] width 33 height 31
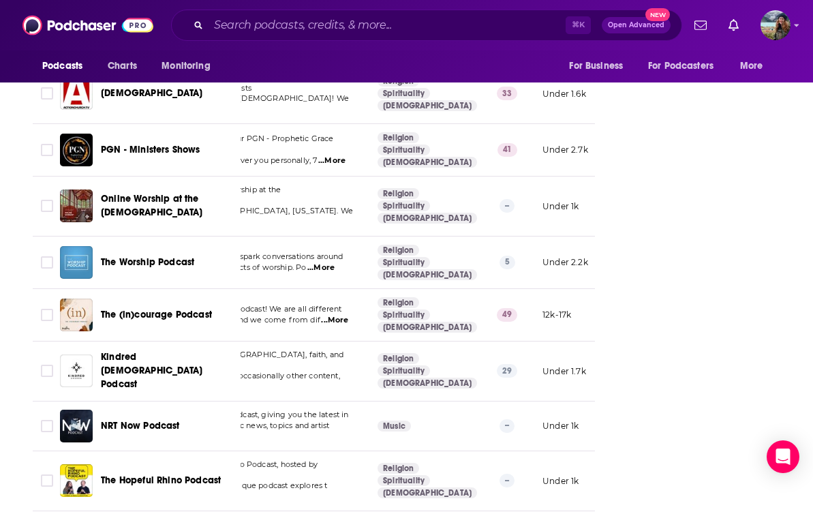
scroll to position [0, 127]
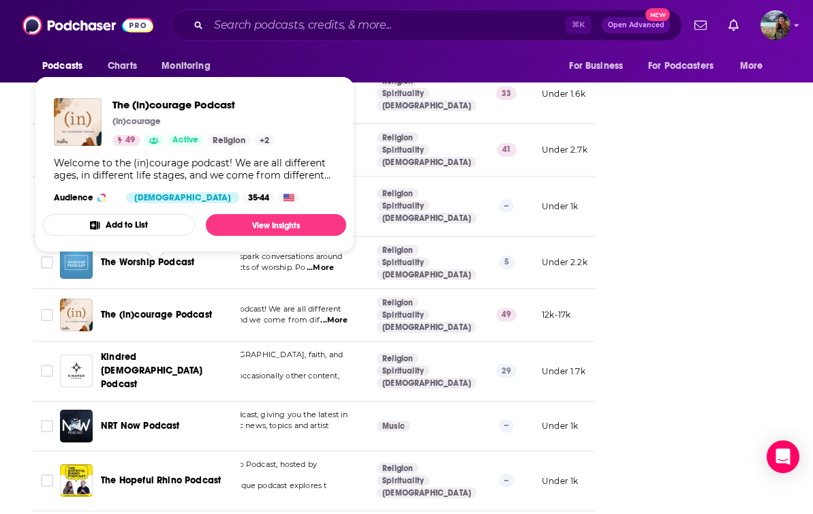
click at [123, 309] on span "The (in)courage Podcast" at bounding box center [156, 315] width 111 height 12
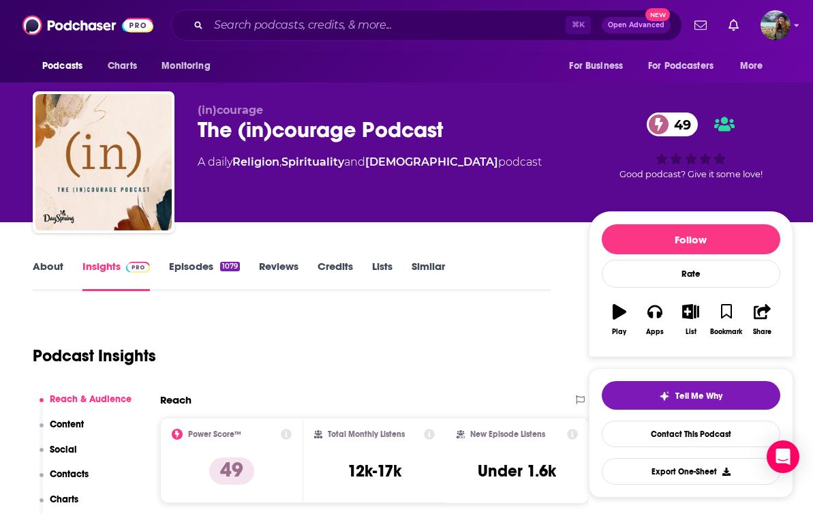
click at [188, 264] on link "Episodes 1079" at bounding box center [204, 275] width 71 height 31
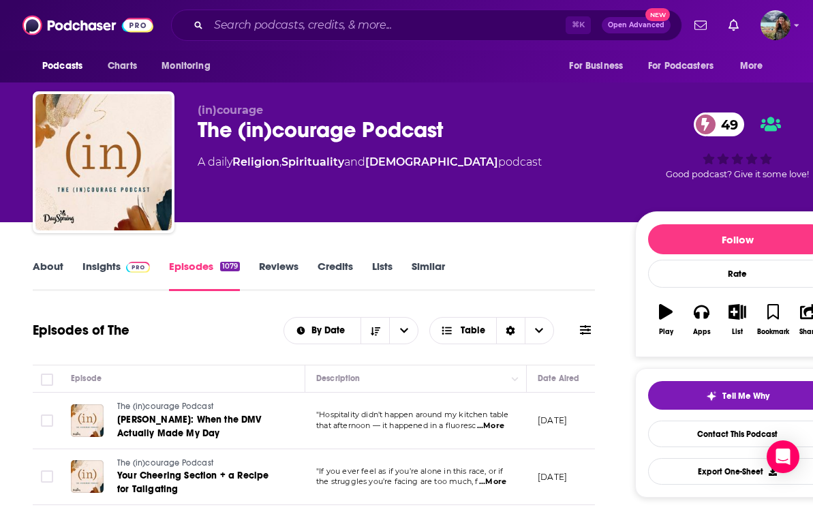
click at [52, 264] on link "About" at bounding box center [48, 275] width 31 height 31
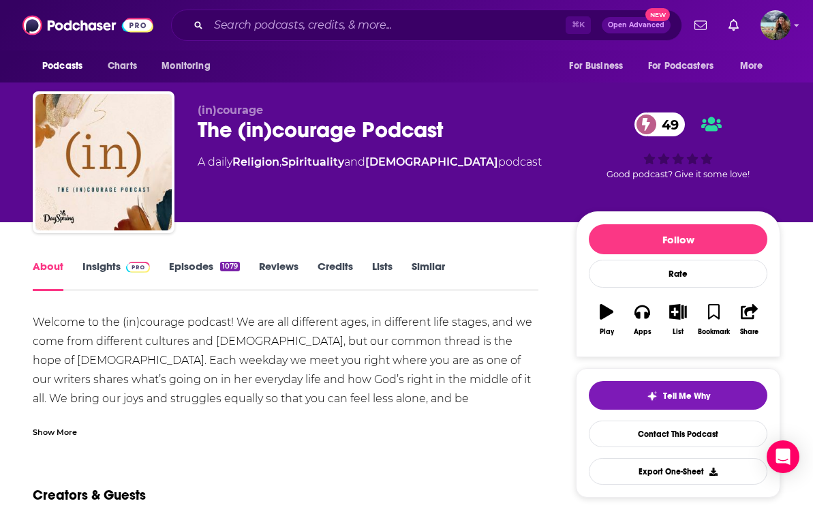
click at [114, 261] on link "Insights" at bounding box center [115, 275] width 67 height 31
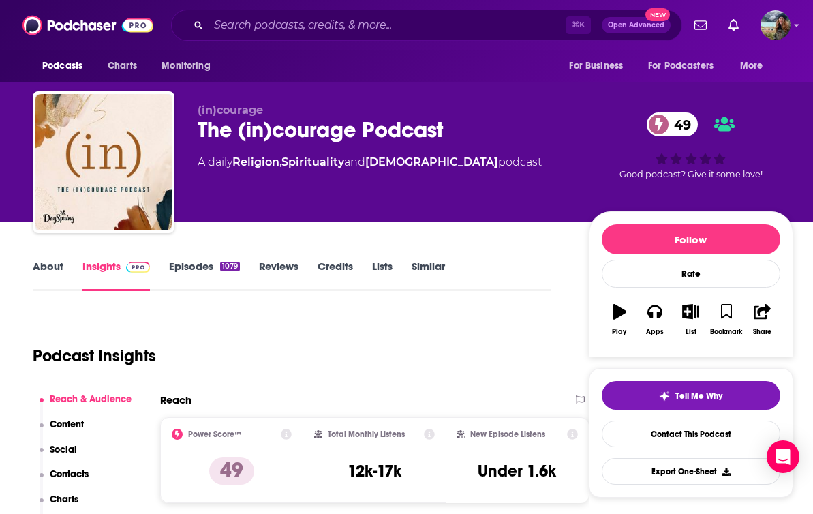
click at [191, 270] on link "Episodes 1079" at bounding box center [204, 275] width 71 height 31
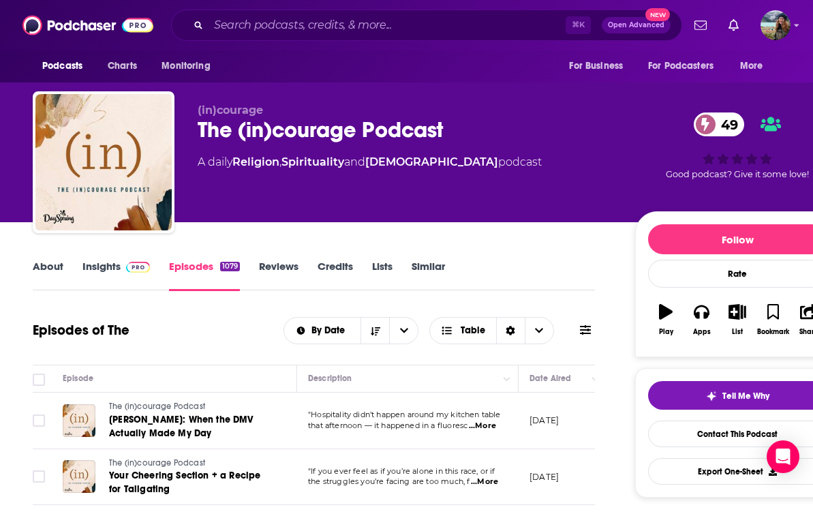
click at [421, 264] on link "Similar" at bounding box center [428, 275] width 33 height 31
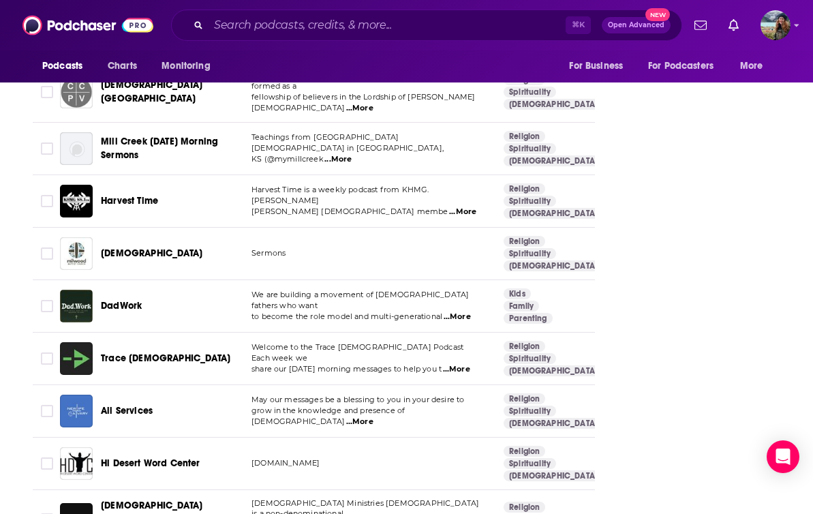
scroll to position [2175, 0]
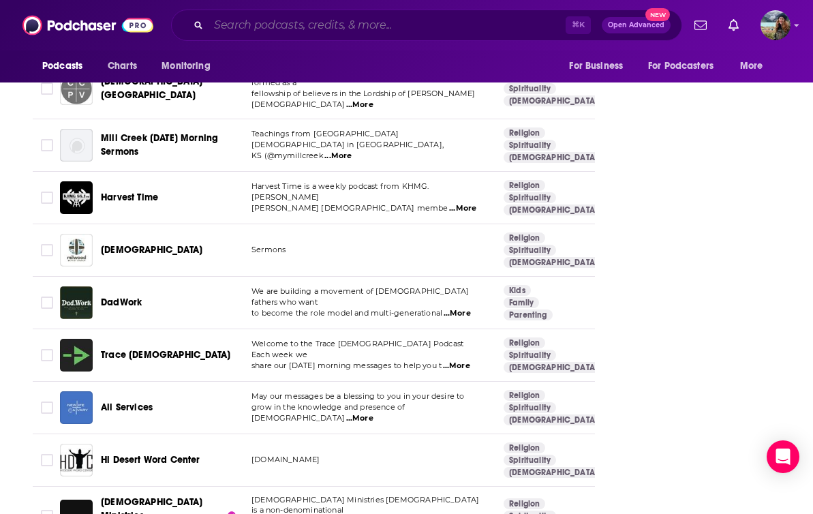
click at [231, 25] on input "Search podcasts, credits, & more..." at bounding box center [387, 25] width 357 height 22
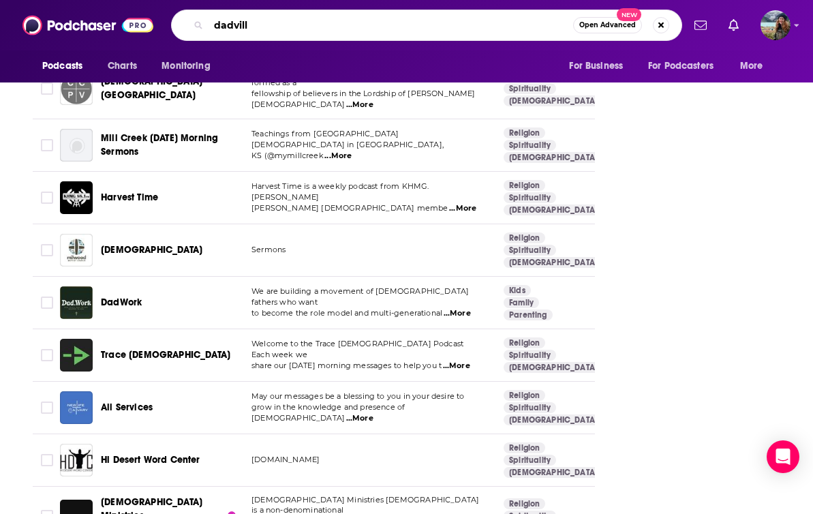
type input "dadville"
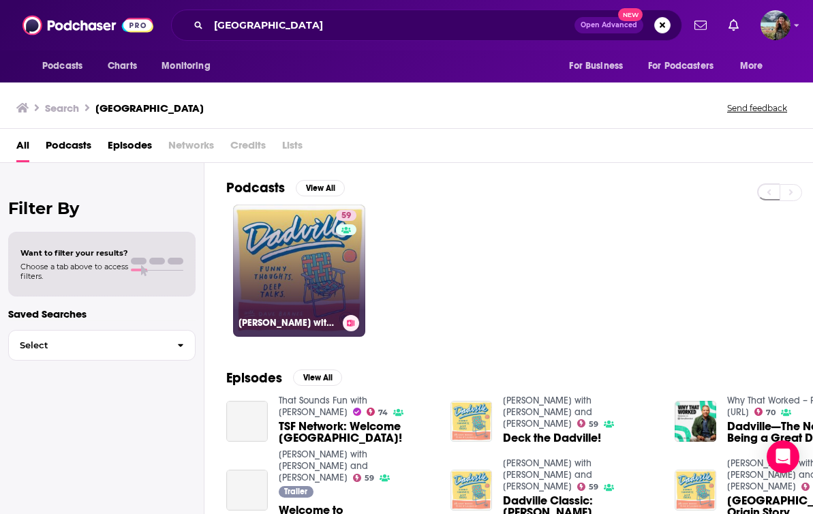
click at [306, 301] on link "59 Dadville with Dave Barnes and Jon McLaughlin" at bounding box center [299, 270] width 132 height 132
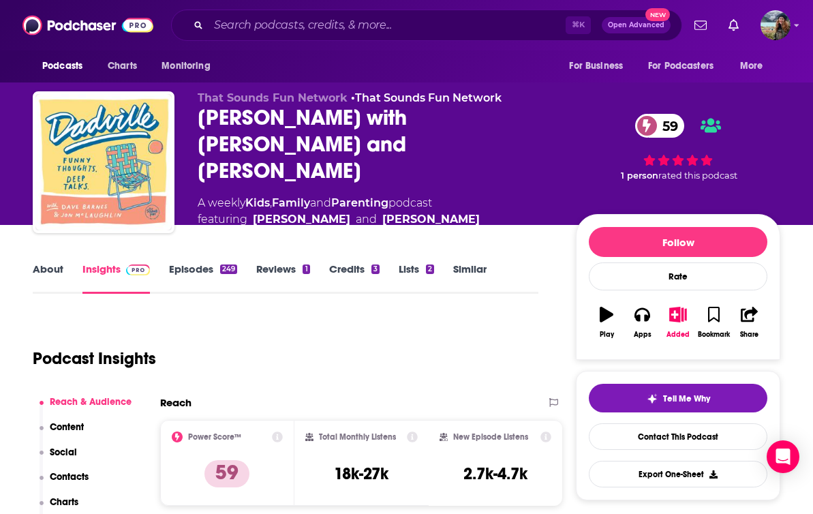
click at [474, 266] on link "Similar" at bounding box center [469, 277] width 33 height 31
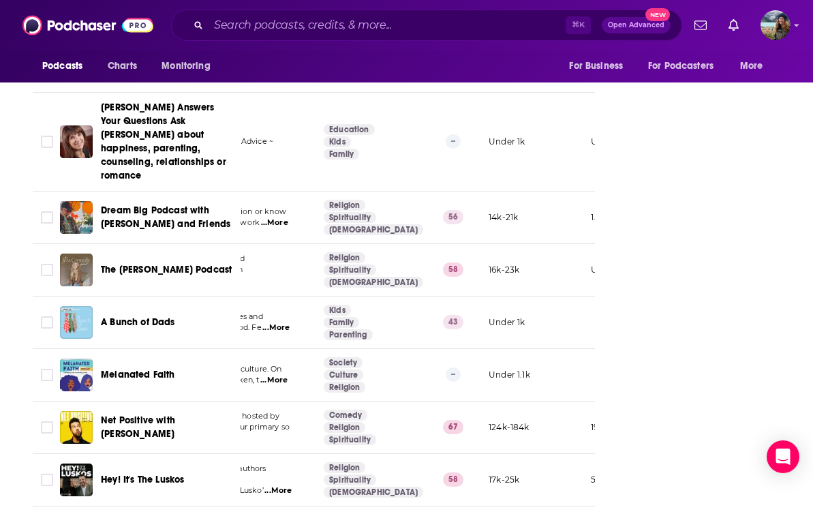
scroll to position [2288, 0]
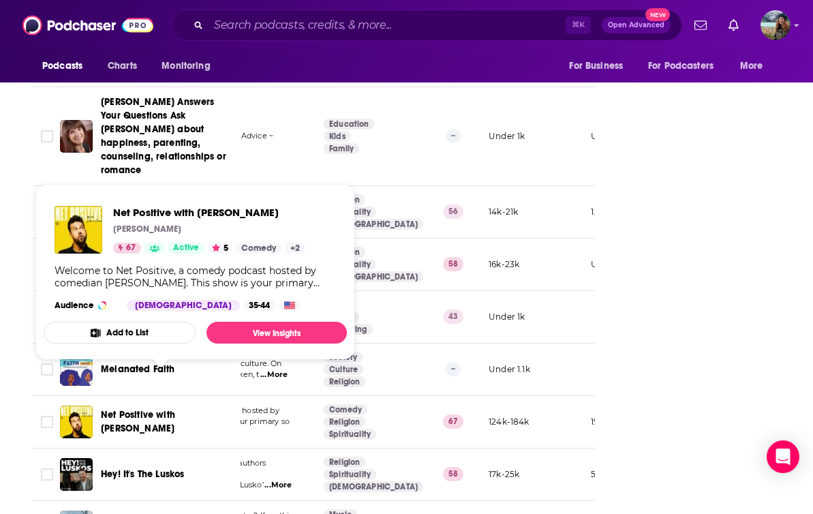
click at [137, 409] on span "Net Positive with John Crist" at bounding box center [138, 421] width 74 height 25
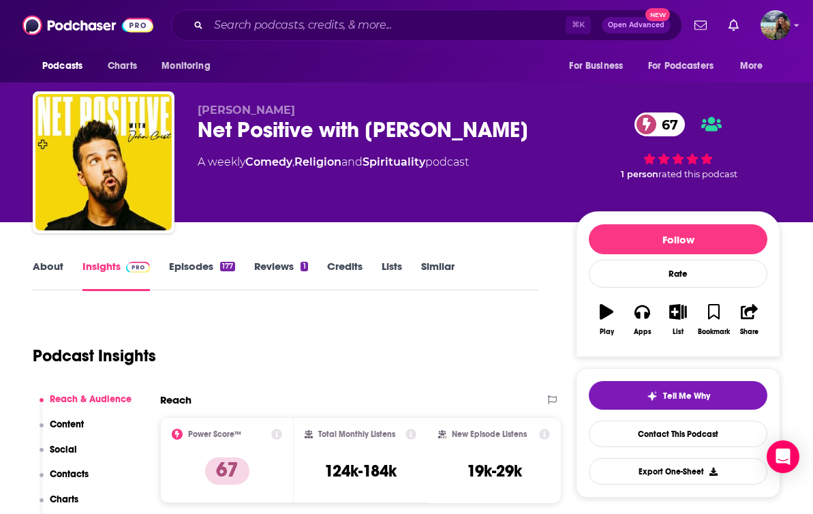
click at [50, 267] on link "About" at bounding box center [48, 275] width 31 height 31
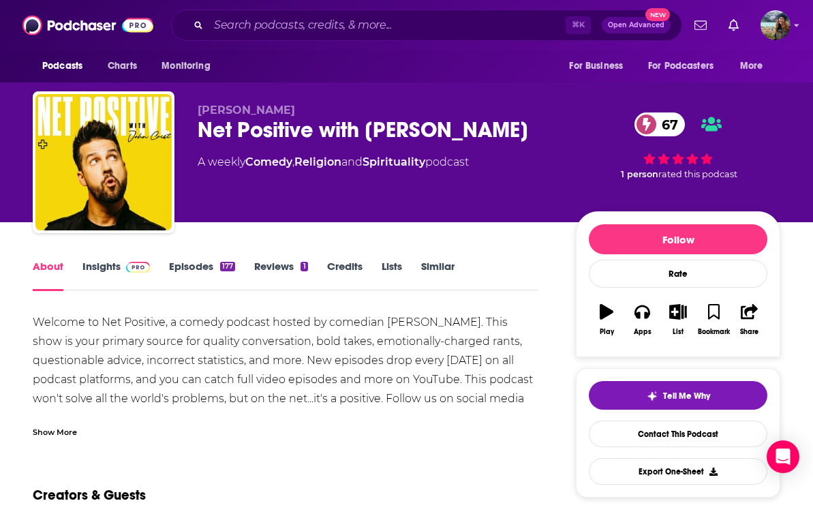
click at [108, 271] on link "Insights" at bounding box center [115, 275] width 67 height 31
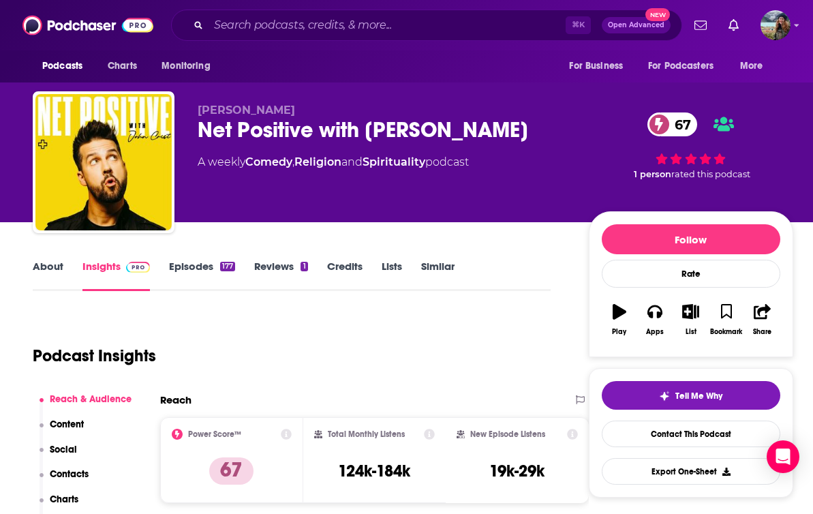
click at [205, 270] on link "Episodes 177" at bounding box center [202, 275] width 66 height 31
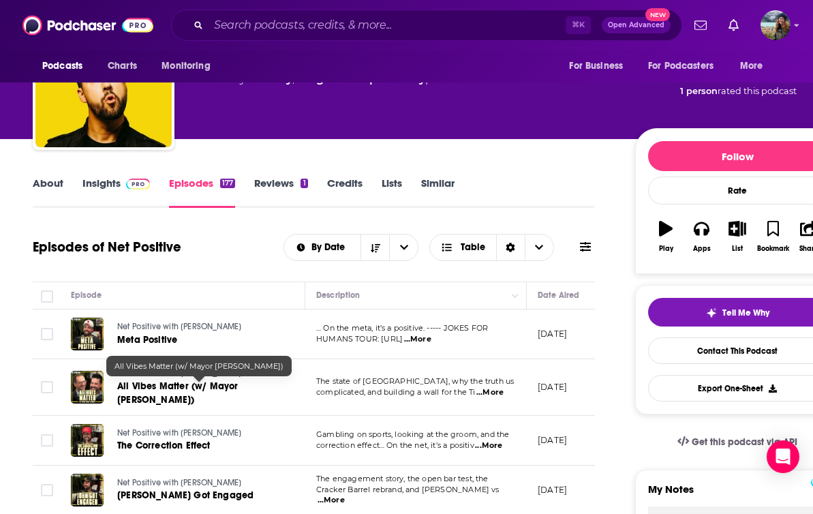
scroll to position [80, 0]
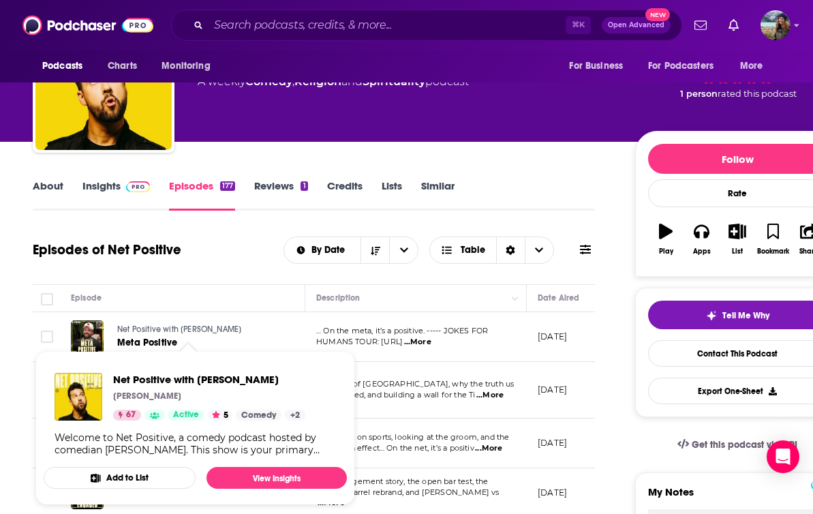
click at [164, 330] on span "Net Positive with John Crist" at bounding box center [179, 329] width 124 height 10
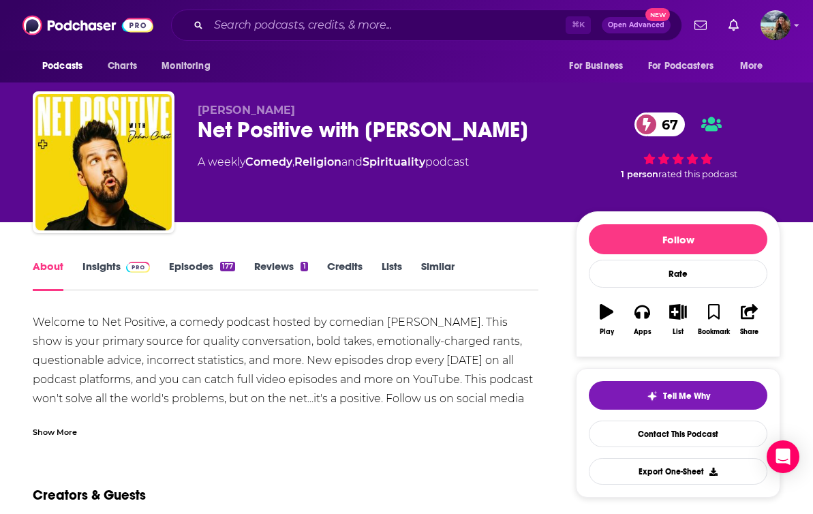
click at [437, 266] on link "Similar" at bounding box center [437, 275] width 33 height 31
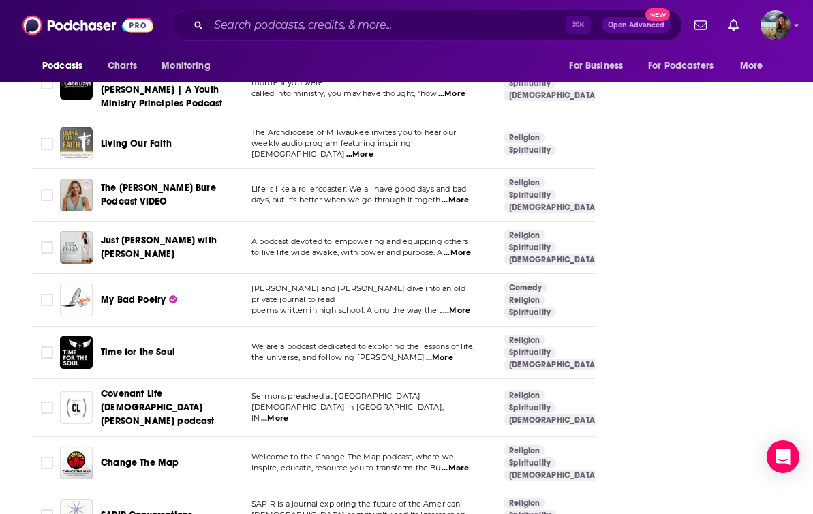
scroll to position [5019, 0]
